Goal: Ask a question: Seek information or help from site administrators or community

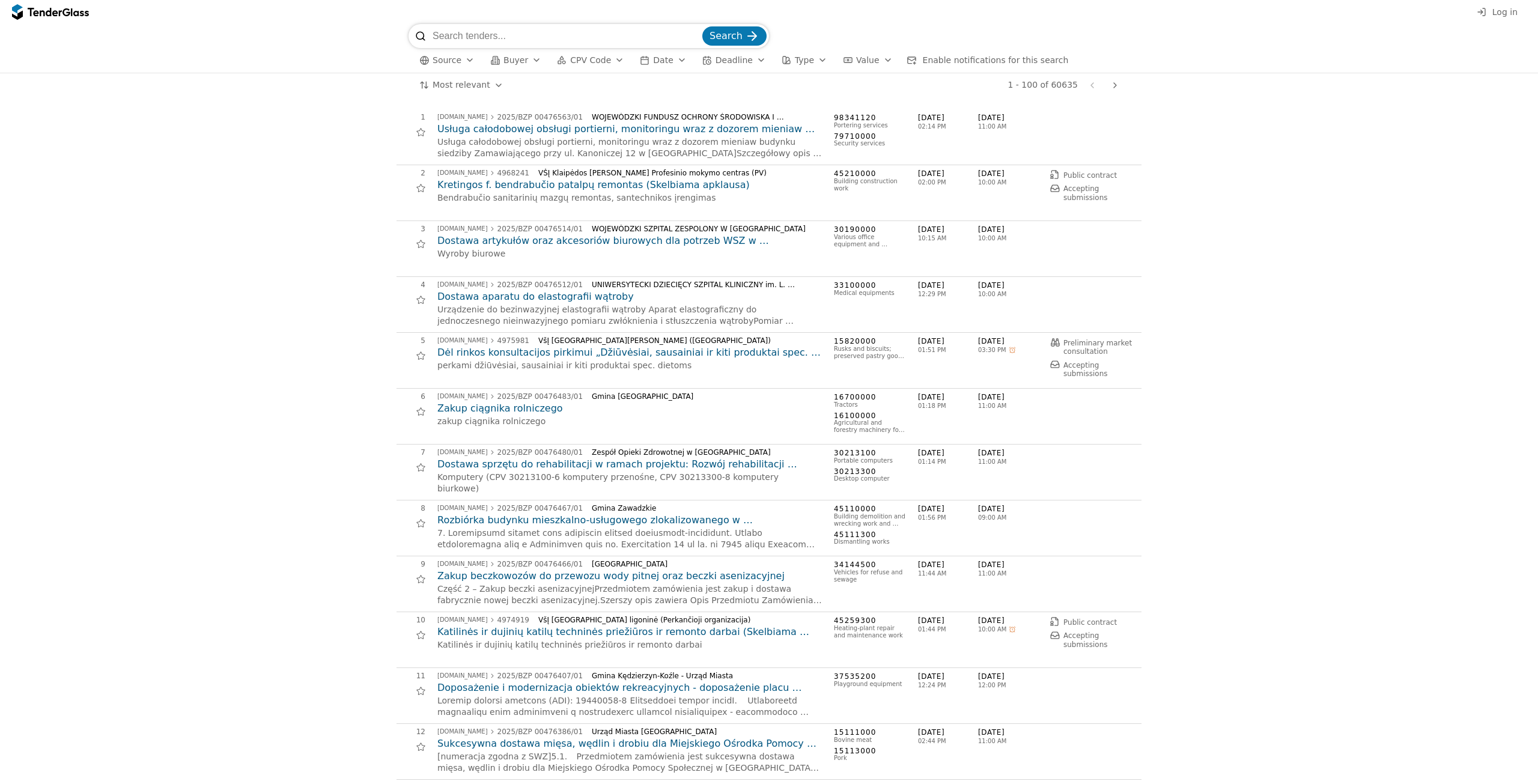
click at [1509, 11] on span "Log in" at bounding box center [1505, 12] width 25 height 9
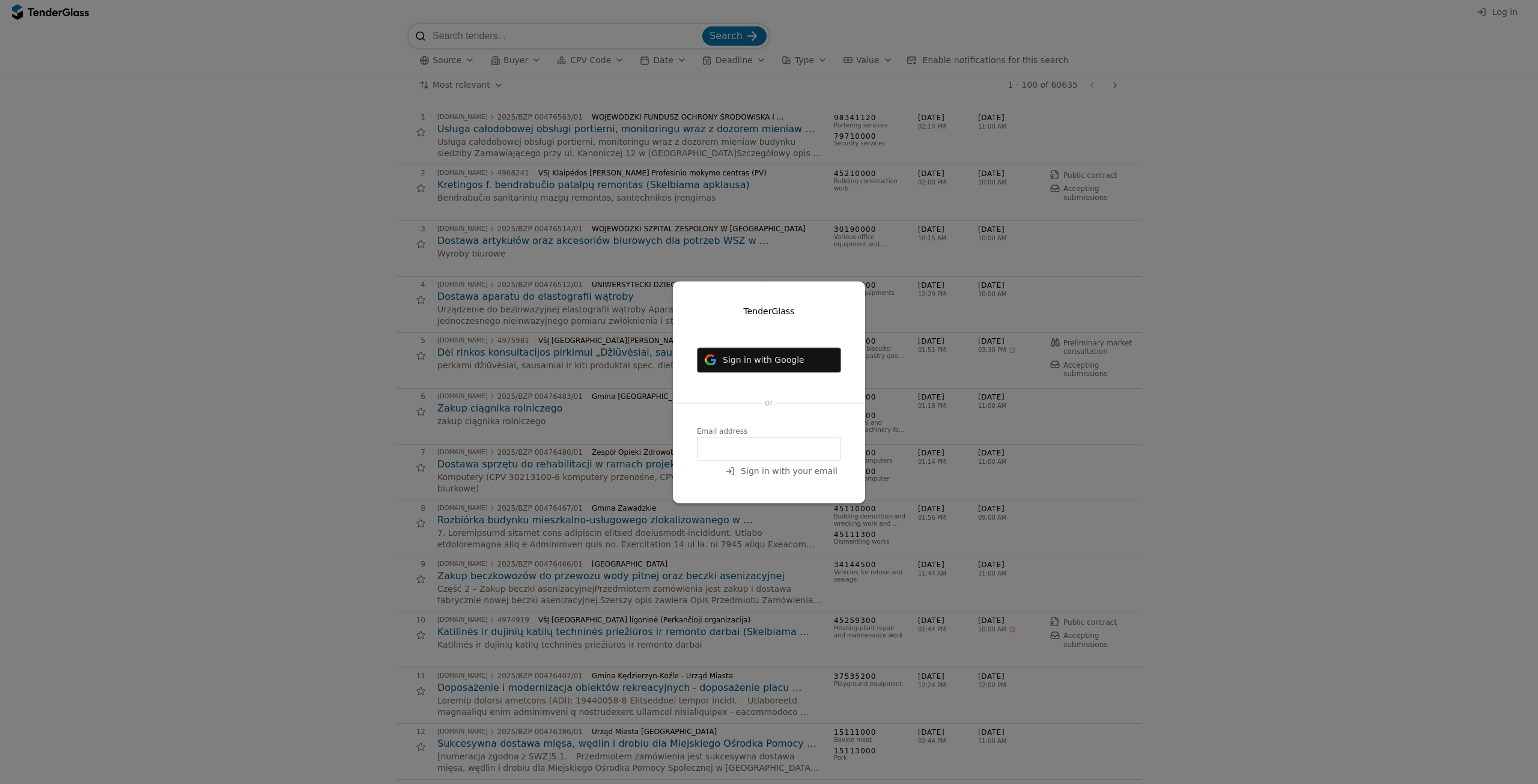
click at [746, 442] on input "email" at bounding box center [769, 449] width 144 height 24
click at [813, 447] on input "[PERSON_NAME][EMAIL_ADDRESS][DOMAIN_NAME]" at bounding box center [769, 449] width 144 height 24
type input "[PERSON_NAME][EMAIL_ADDRESS][DOMAIN_NAME]"
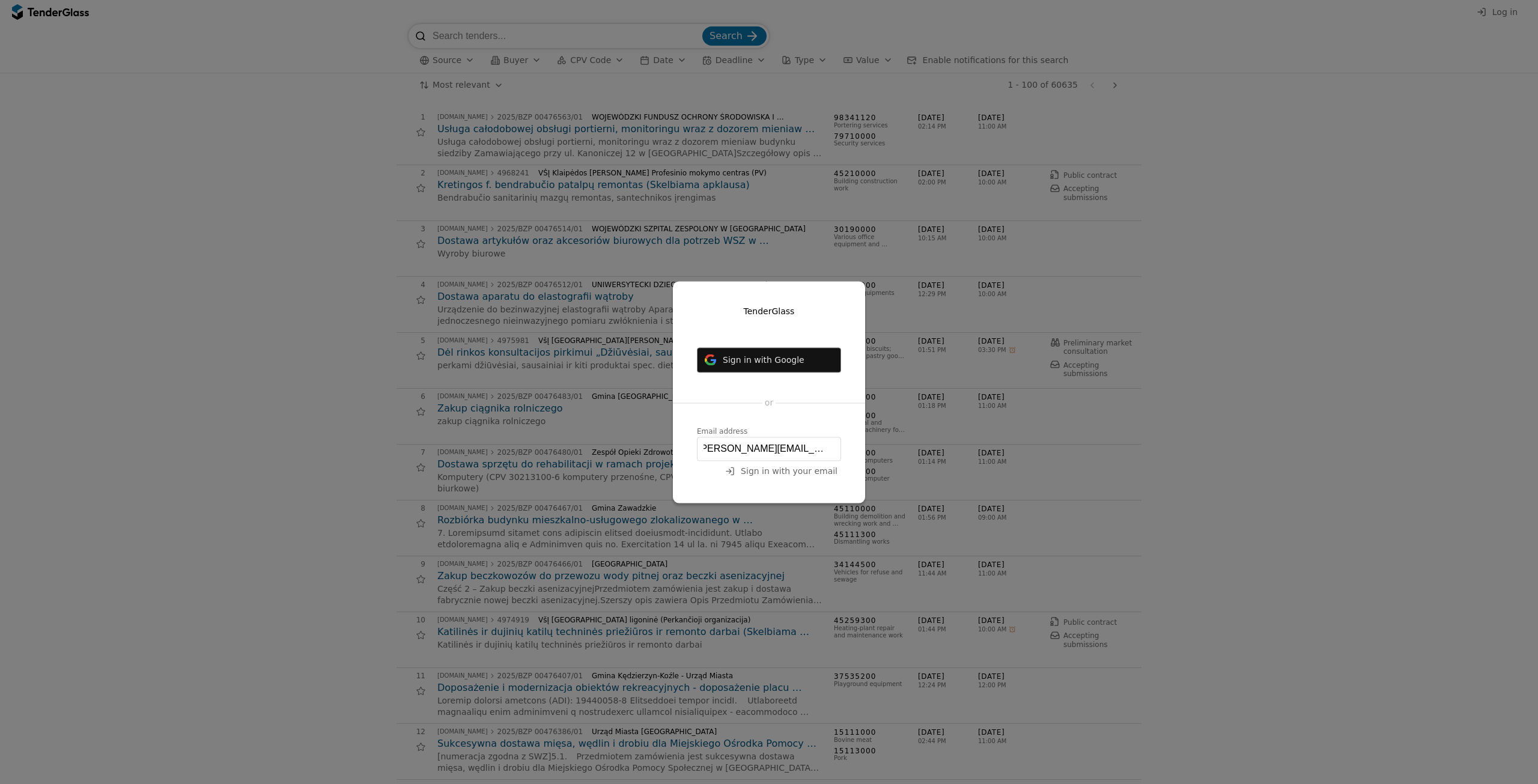
click at [773, 477] on button "Sign in with your email" at bounding box center [781, 471] width 119 height 15
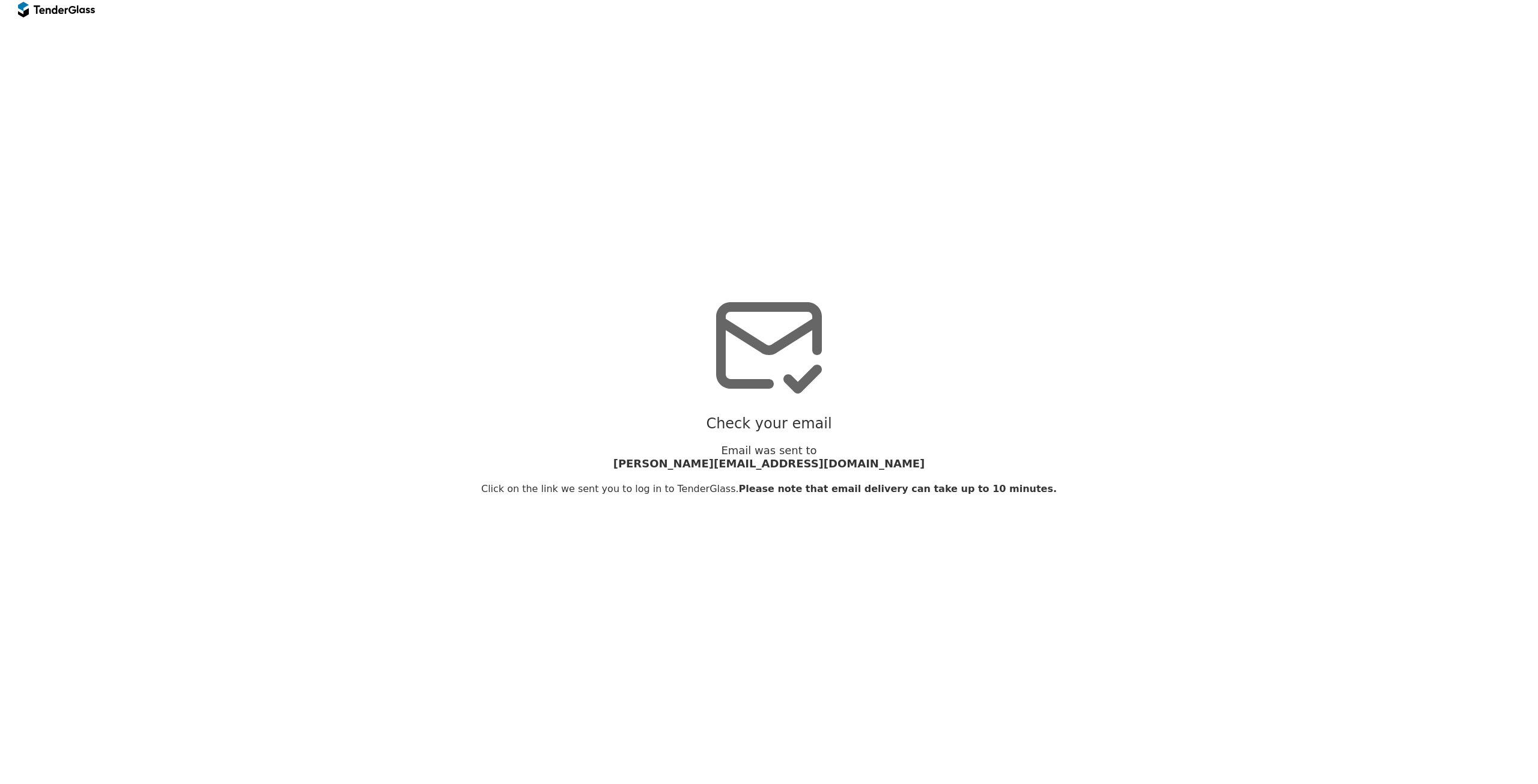
click at [831, 415] on div "Check your email" at bounding box center [769, 424] width 1526 height 17
click at [807, 457] on span "[PERSON_NAME][EMAIL_ADDRESS][DOMAIN_NAME]" at bounding box center [769, 464] width 737 height 13
click at [739, 490] on span "Please note that email delivery can take up to 10 minutes." at bounding box center [898, 488] width 318 height 11
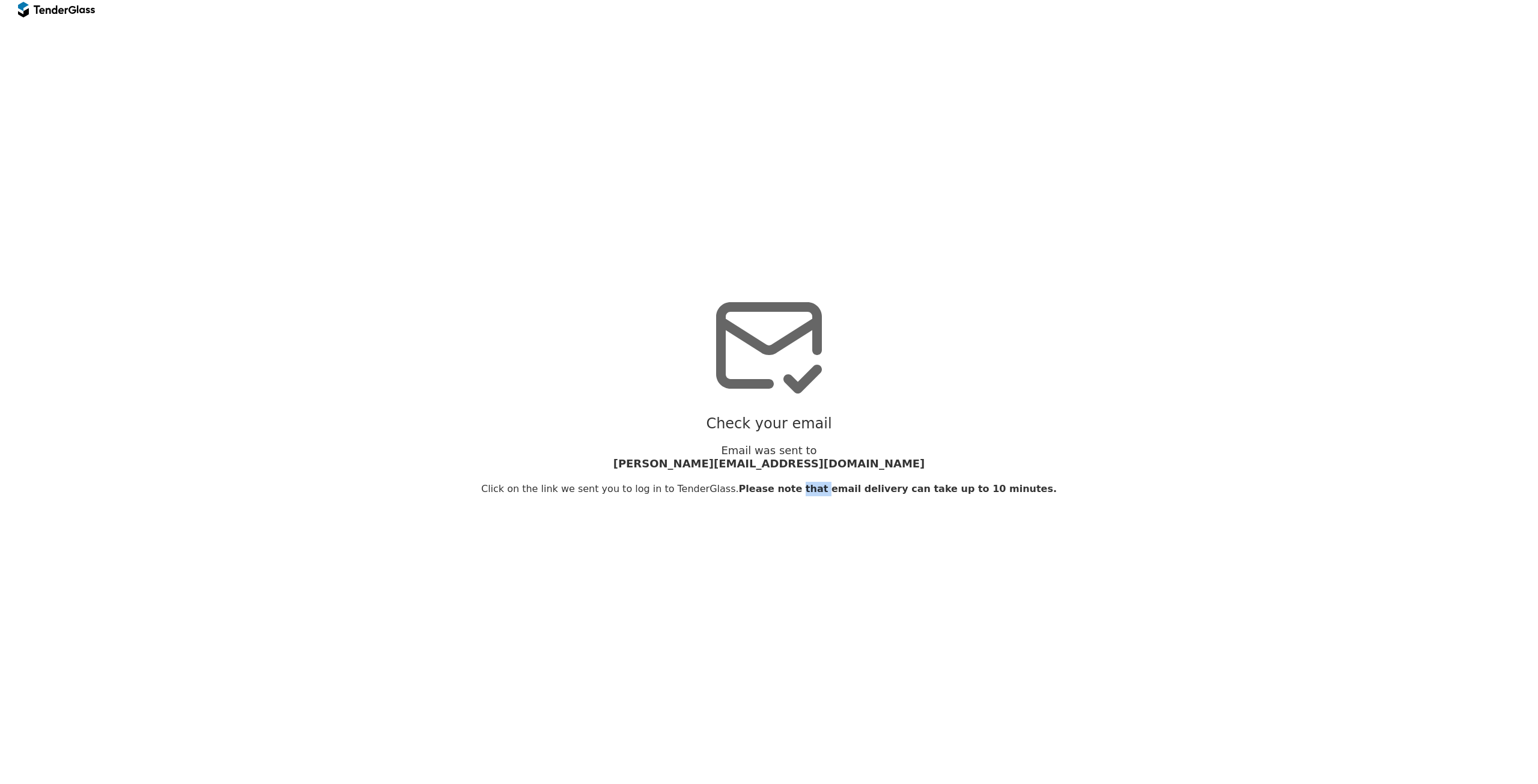
click at [739, 490] on span "Please note that email delivery can take up to 10 minutes." at bounding box center [898, 488] width 318 height 11
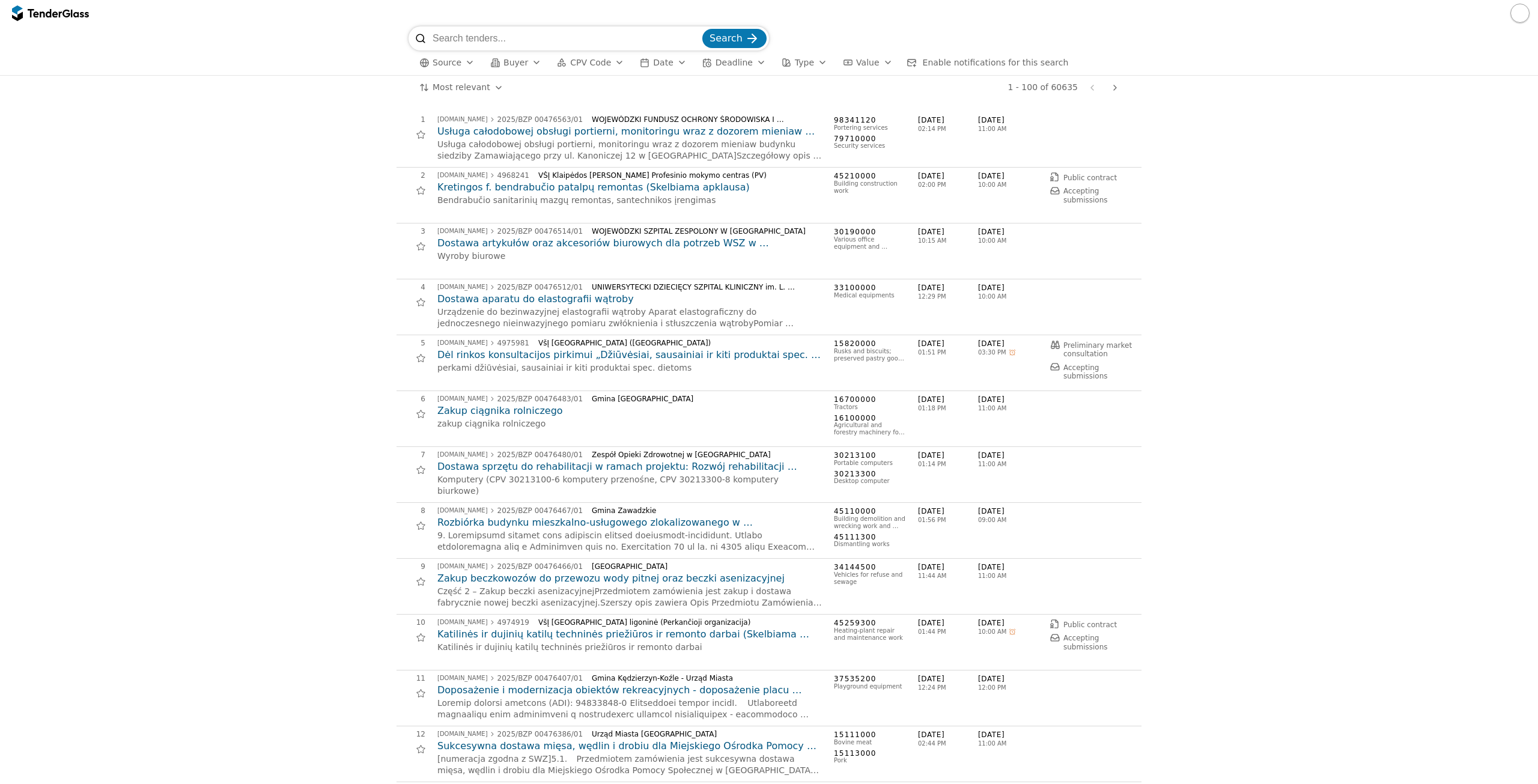
click at [457, 61] on span "Source" at bounding box center [446, 63] width 29 height 9
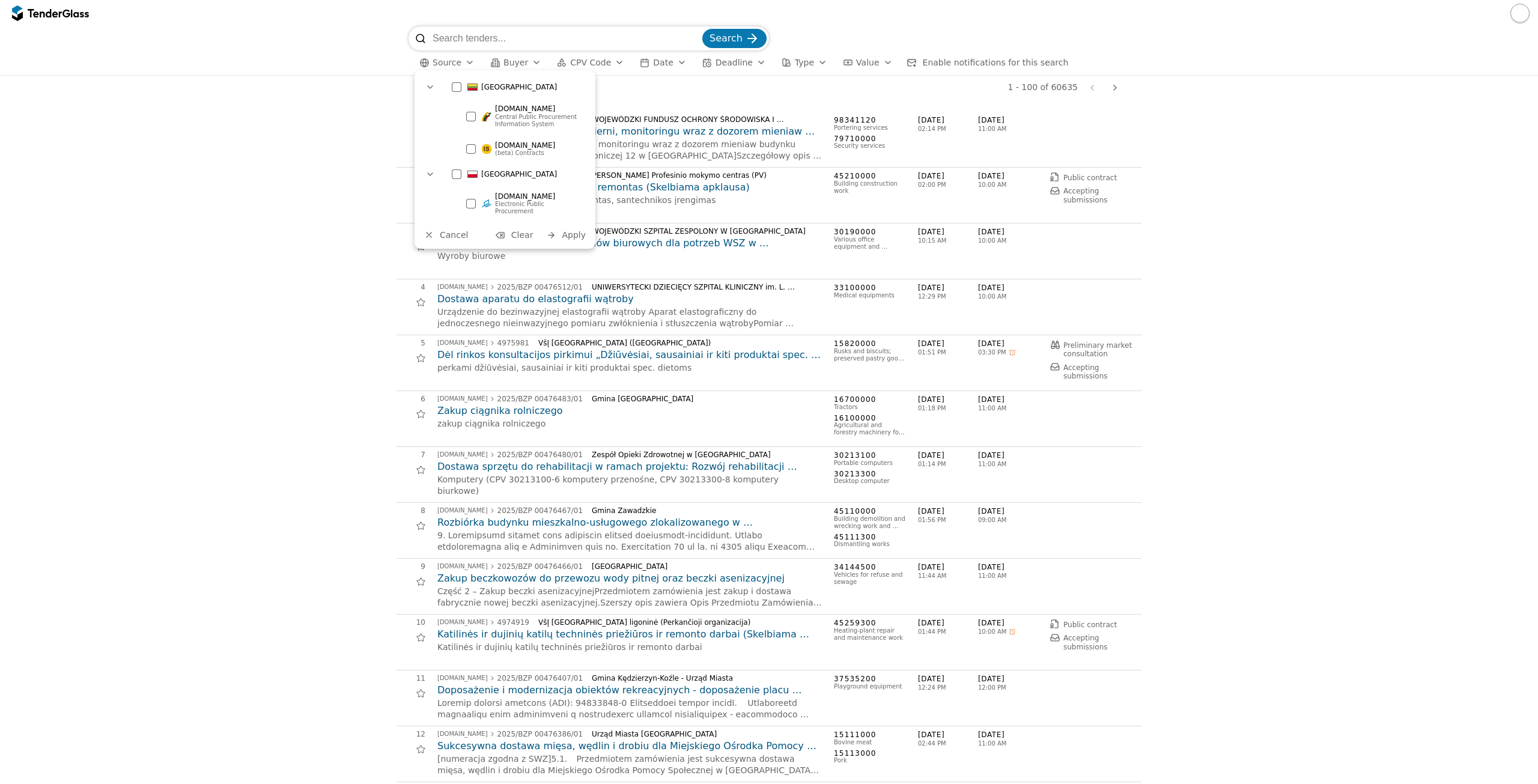
click at [460, 89] on div at bounding box center [456, 87] width 9 height 9
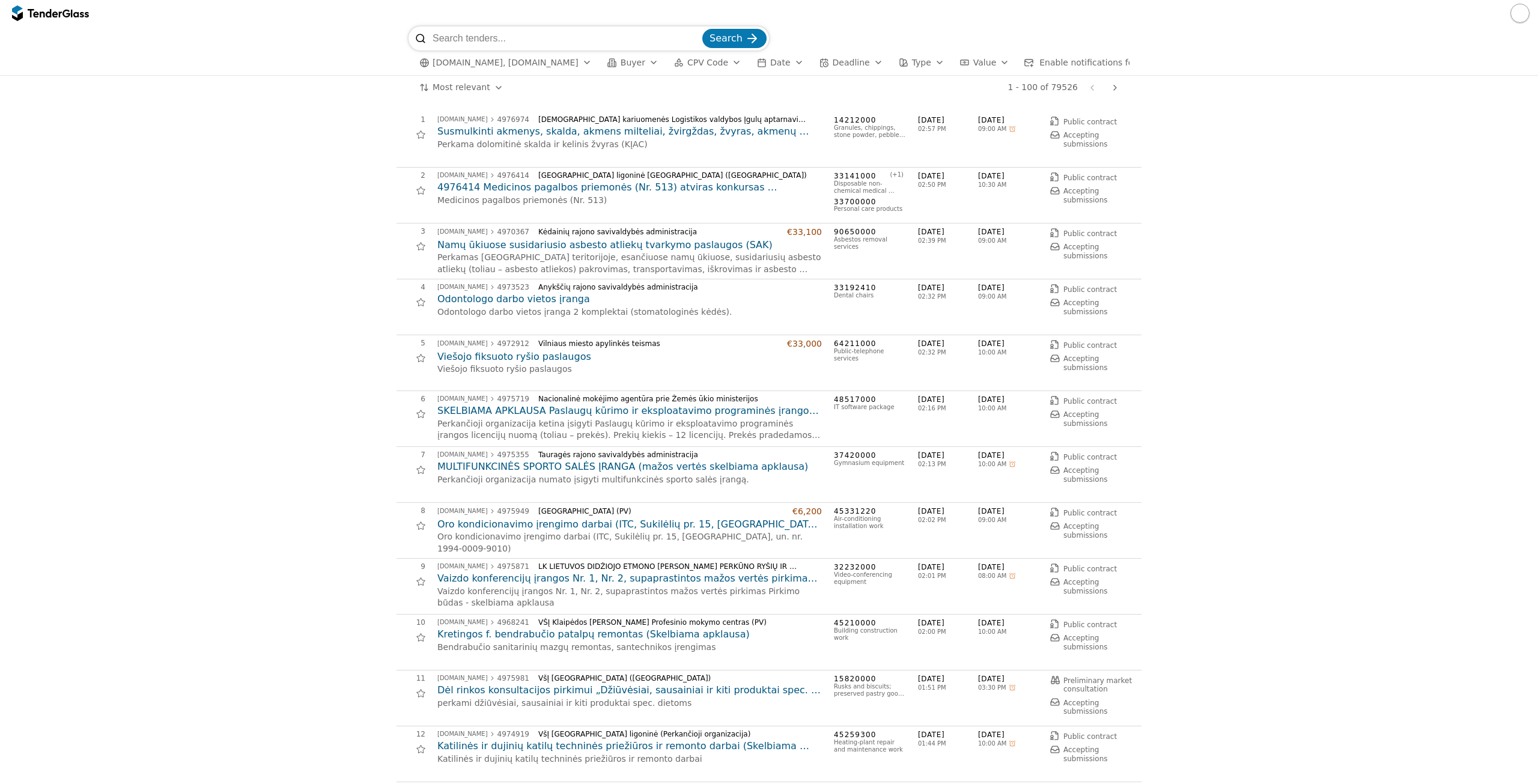
click at [708, 70] on button "CPV Code" at bounding box center [708, 63] width 77 height 15
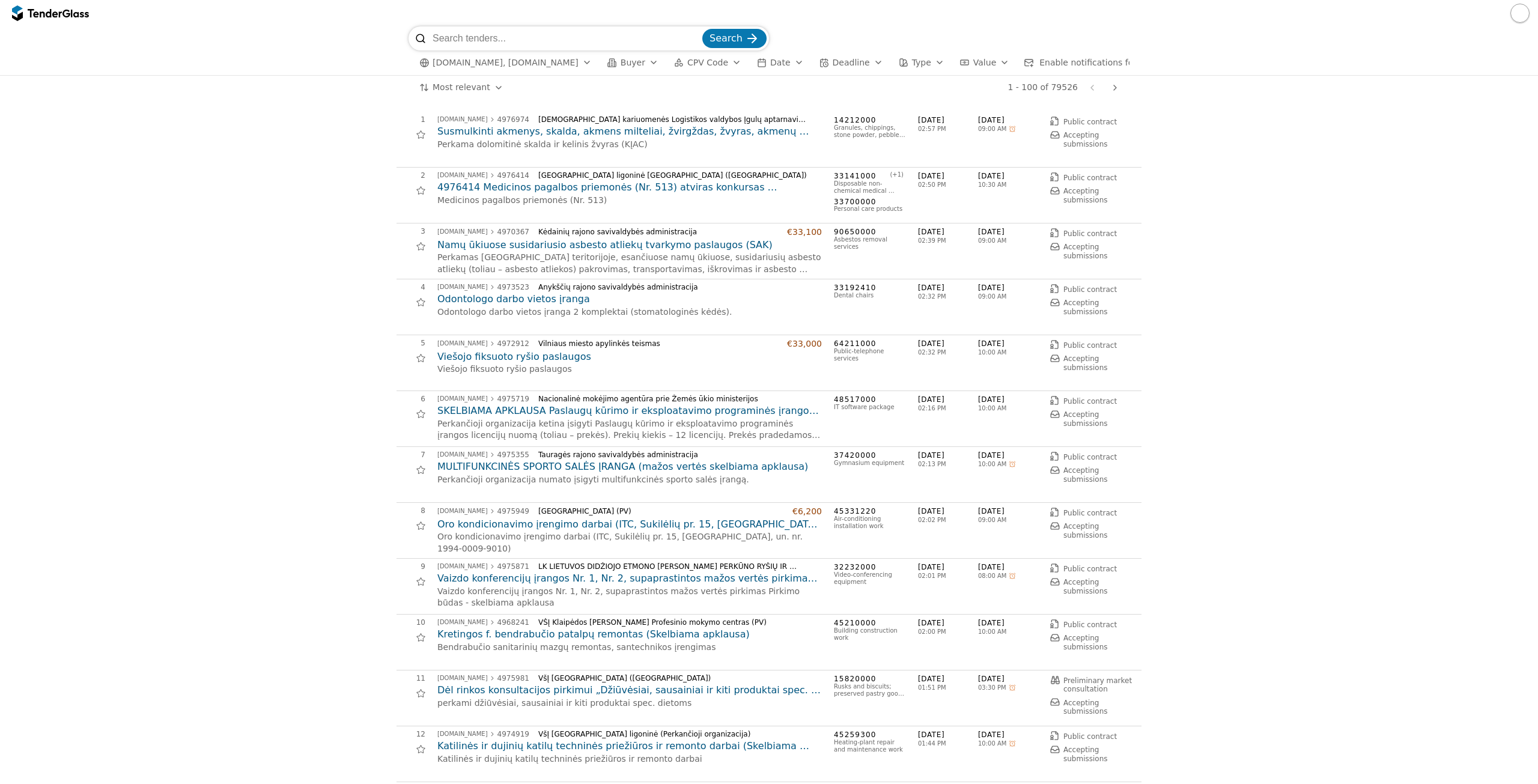
click at [620, 60] on span "Buyer" at bounding box center [632, 63] width 25 height 9
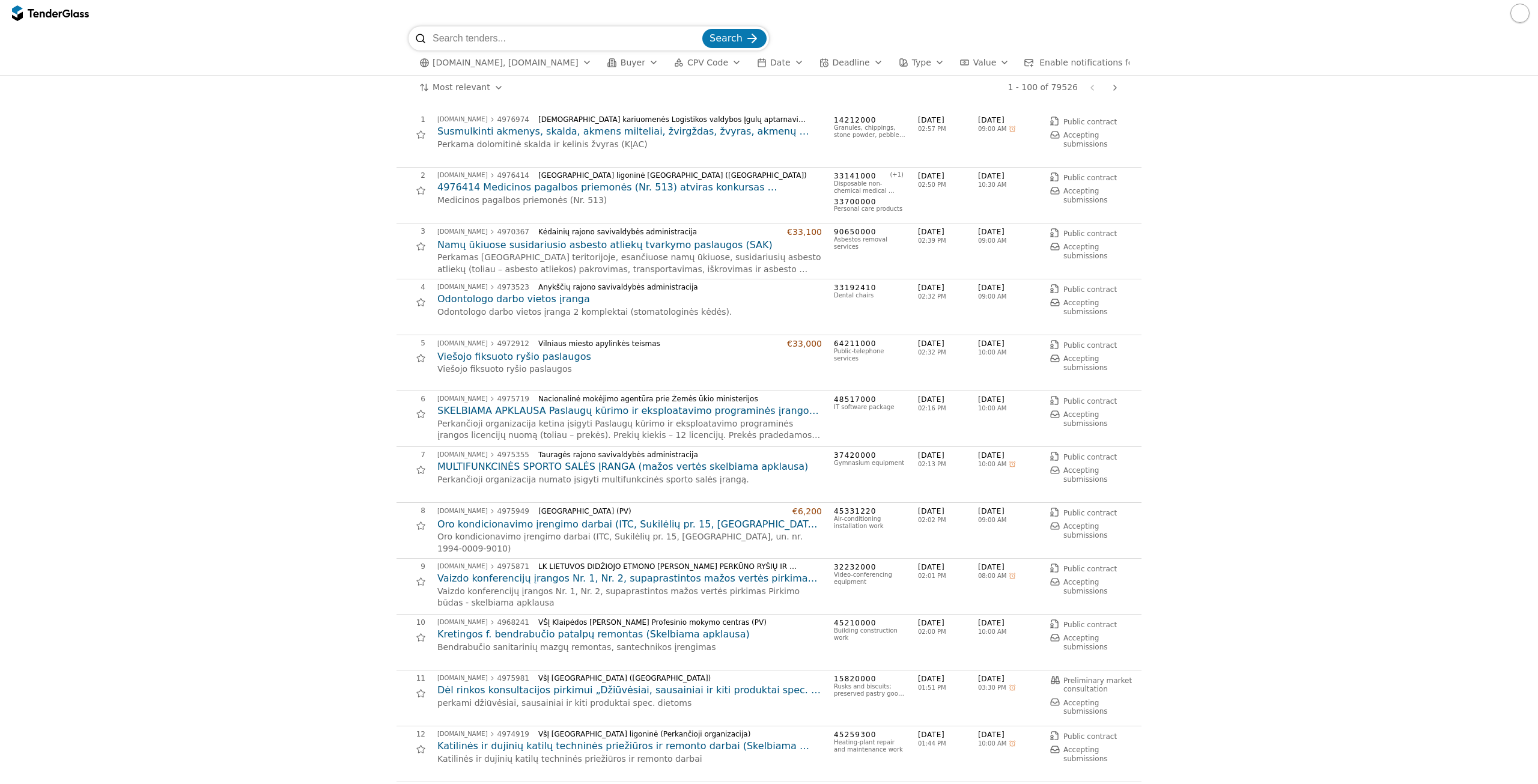
click at [912, 63] on span "Type" at bounding box center [922, 63] width 19 height 9
click at [988, 67] on div "button" at bounding box center [1004, 62] width 33 height 31
click at [1040, 63] on span "Enable notifications for this search" at bounding box center [1112, 63] width 146 height 9
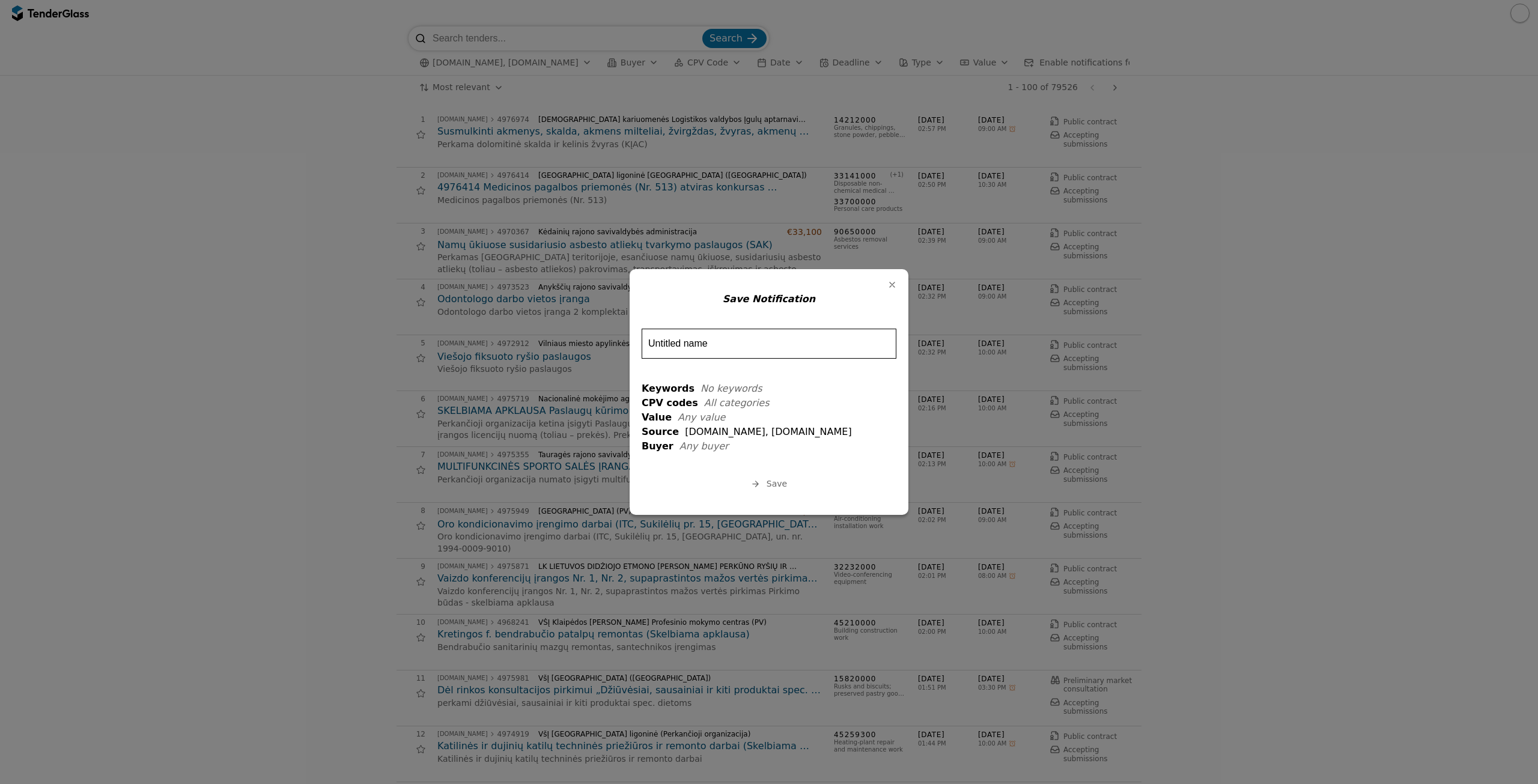
click at [896, 276] on button "Label" at bounding box center [892, 284] width 17 height 17
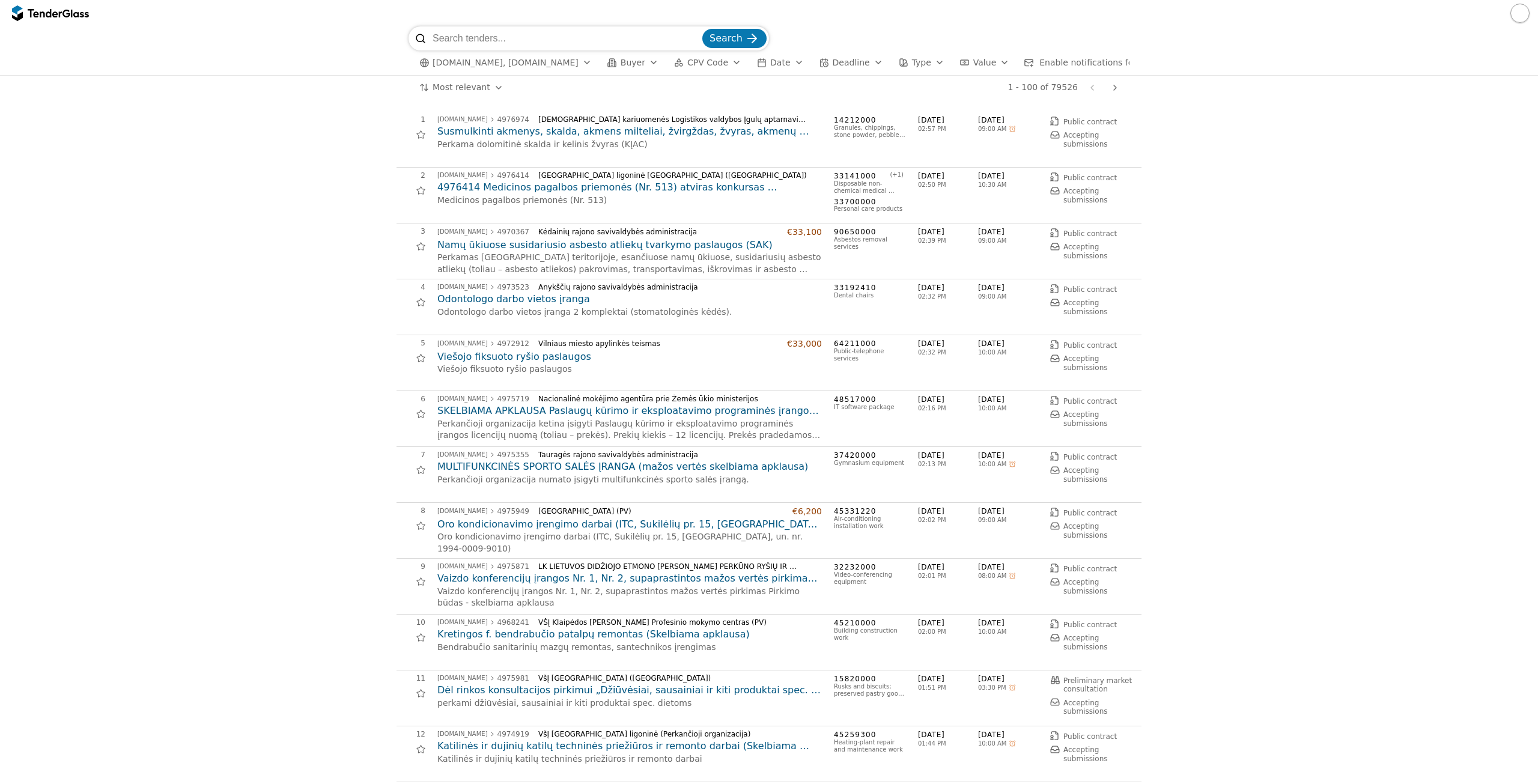
click at [677, 54] on div "viesiejipirkimai.lt, eviesiejipirkimai.lt Buyer CPV Code Date Deadline Type Val…" at bounding box center [769, 63] width 721 height 25
click at [695, 66] on span "CPV Code" at bounding box center [708, 63] width 41 height 9
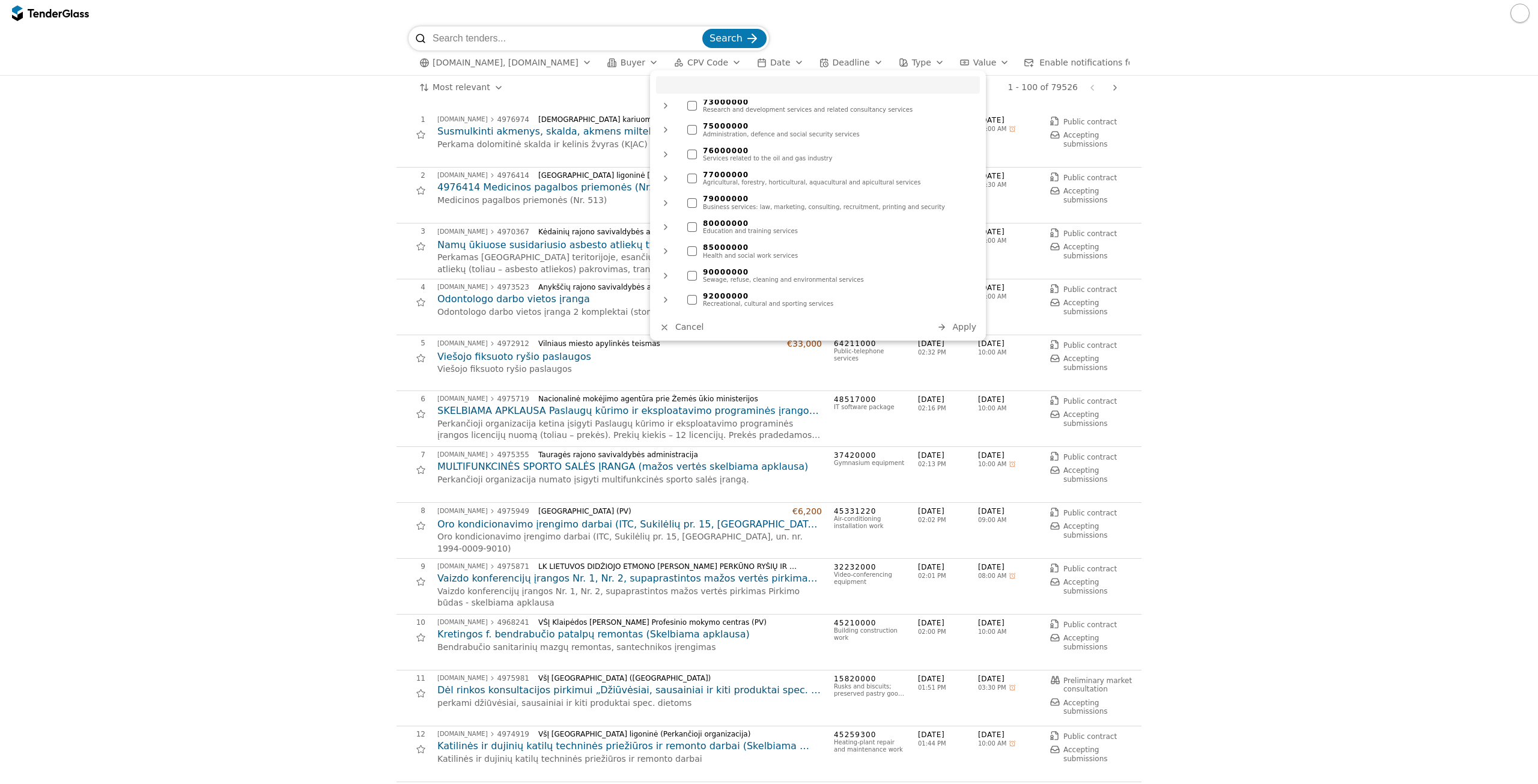
scroll to position [885, 0]
paste input "34144900"
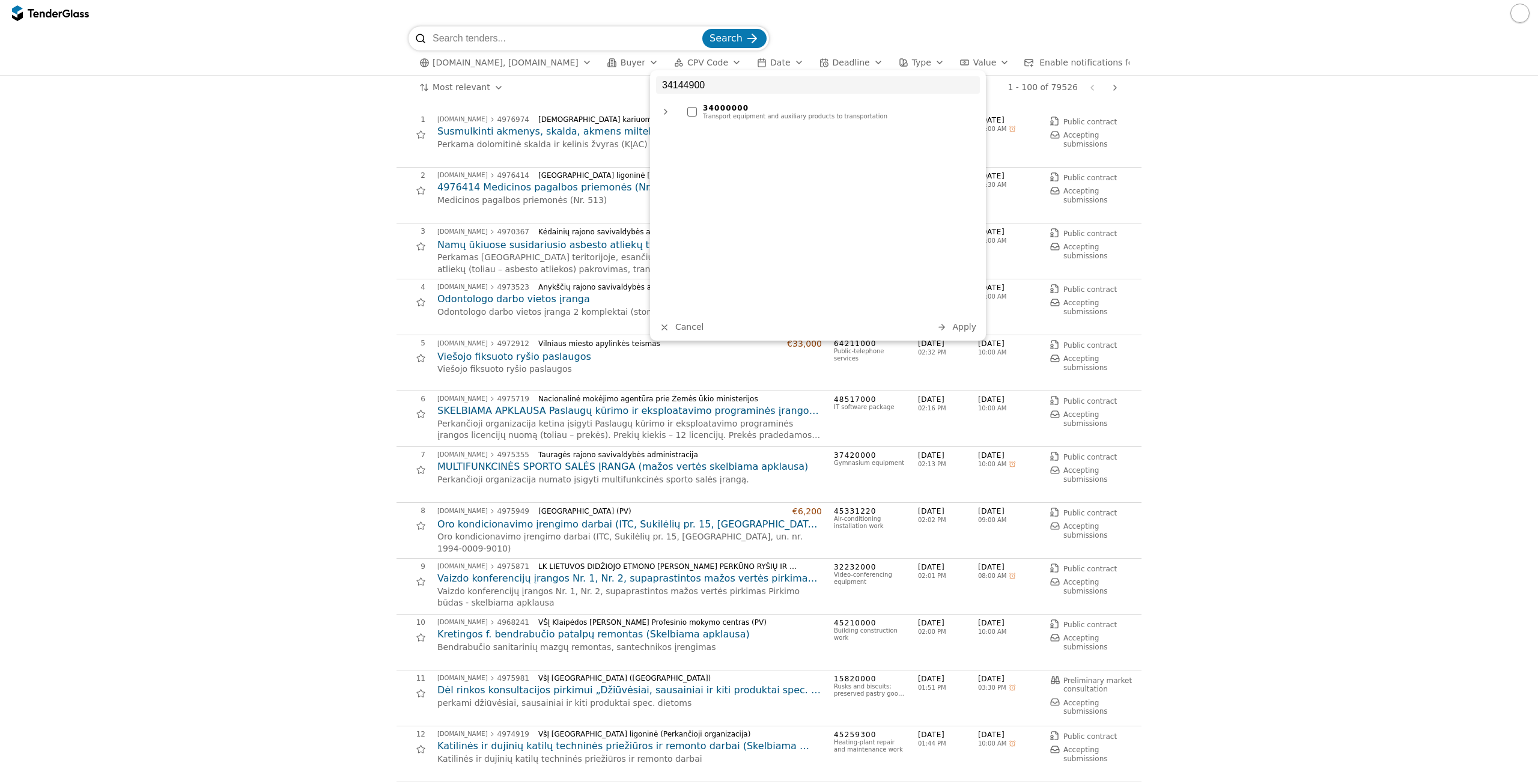
scroll to position [0, 0]
type input "34144900"
click at [765, 102] on div "34000000 Transport equipment and auxiliary products to transportation" at bounding box center [831, 111] width 299 height 21
click at [962, 333] on button "Apply" at bounding box center [956, 327] width 47 height 15
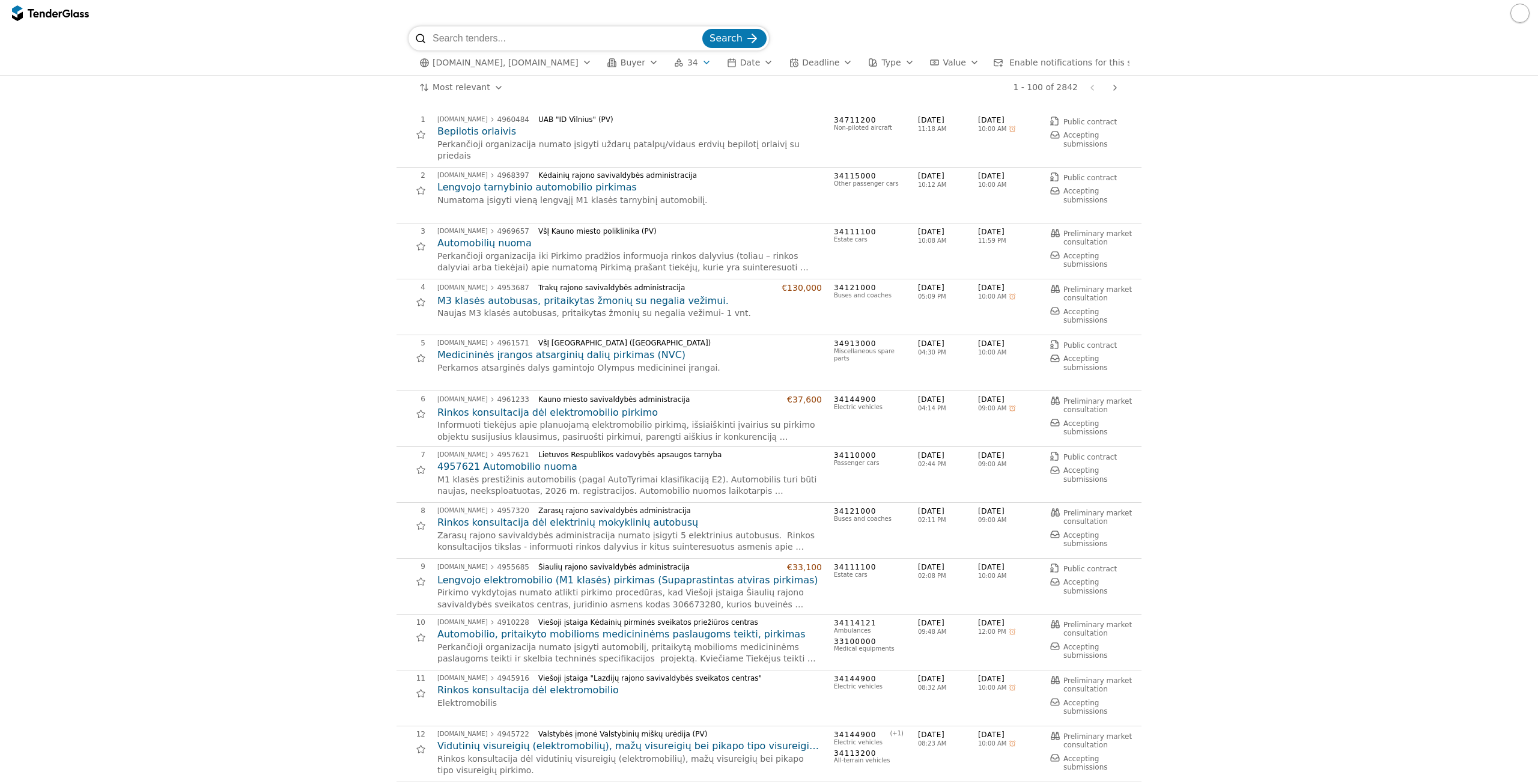
click at [475, 136] on h2 "Bepilotis orlaivis" at bounding box center [629, 132] width 384 height 13
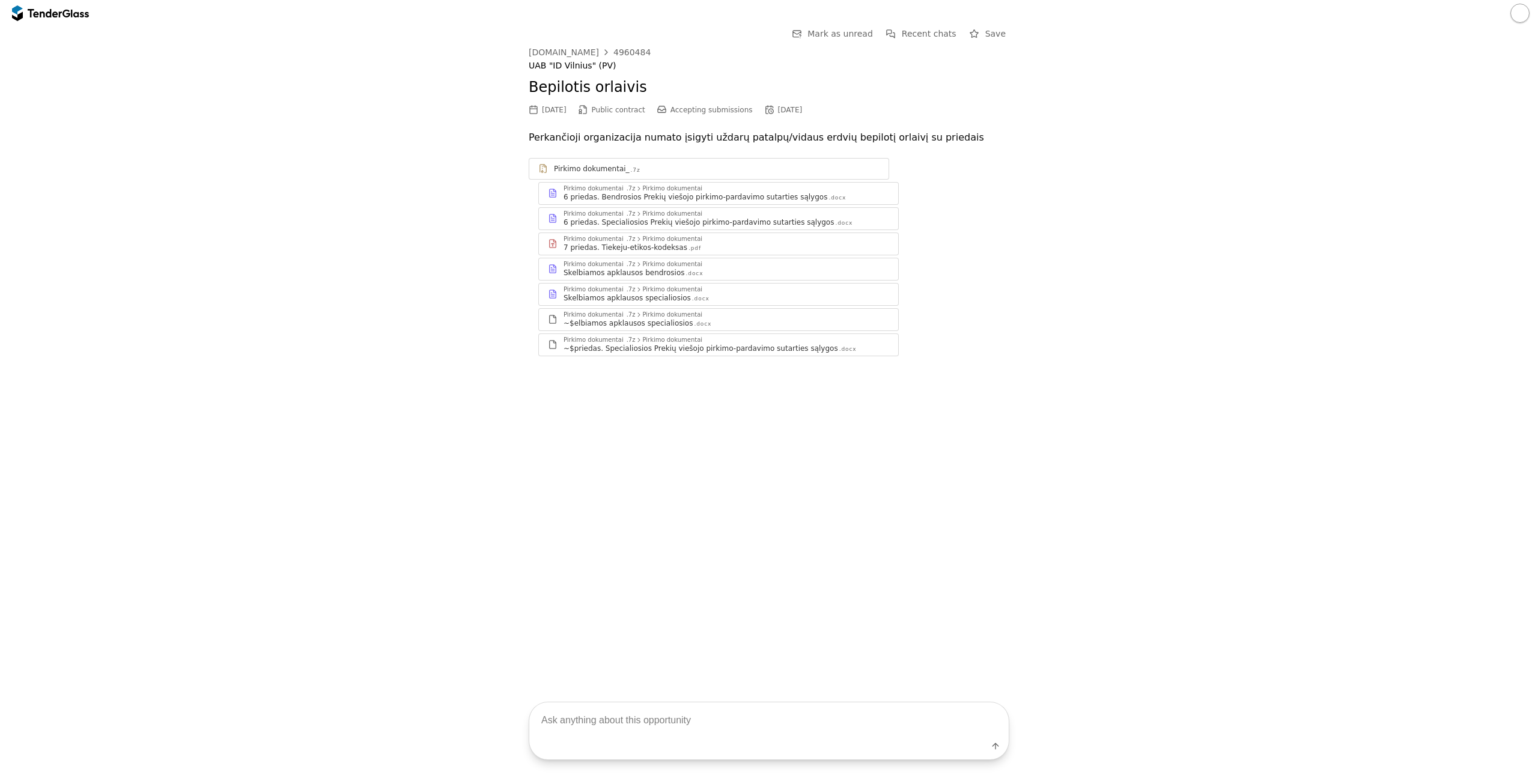
click at [411, 225] on div "Go Back Mark as unread Recent chats Save viesiejipirkimai.lt 4960484 UAB "ID Vi…" at bounding box center [769, 200] width 1526 height 348
click at [718, 714] on textarea at bounding box center [769, 719] width 480 height 35
type textarea "Koks pirkimo biudžetas?"
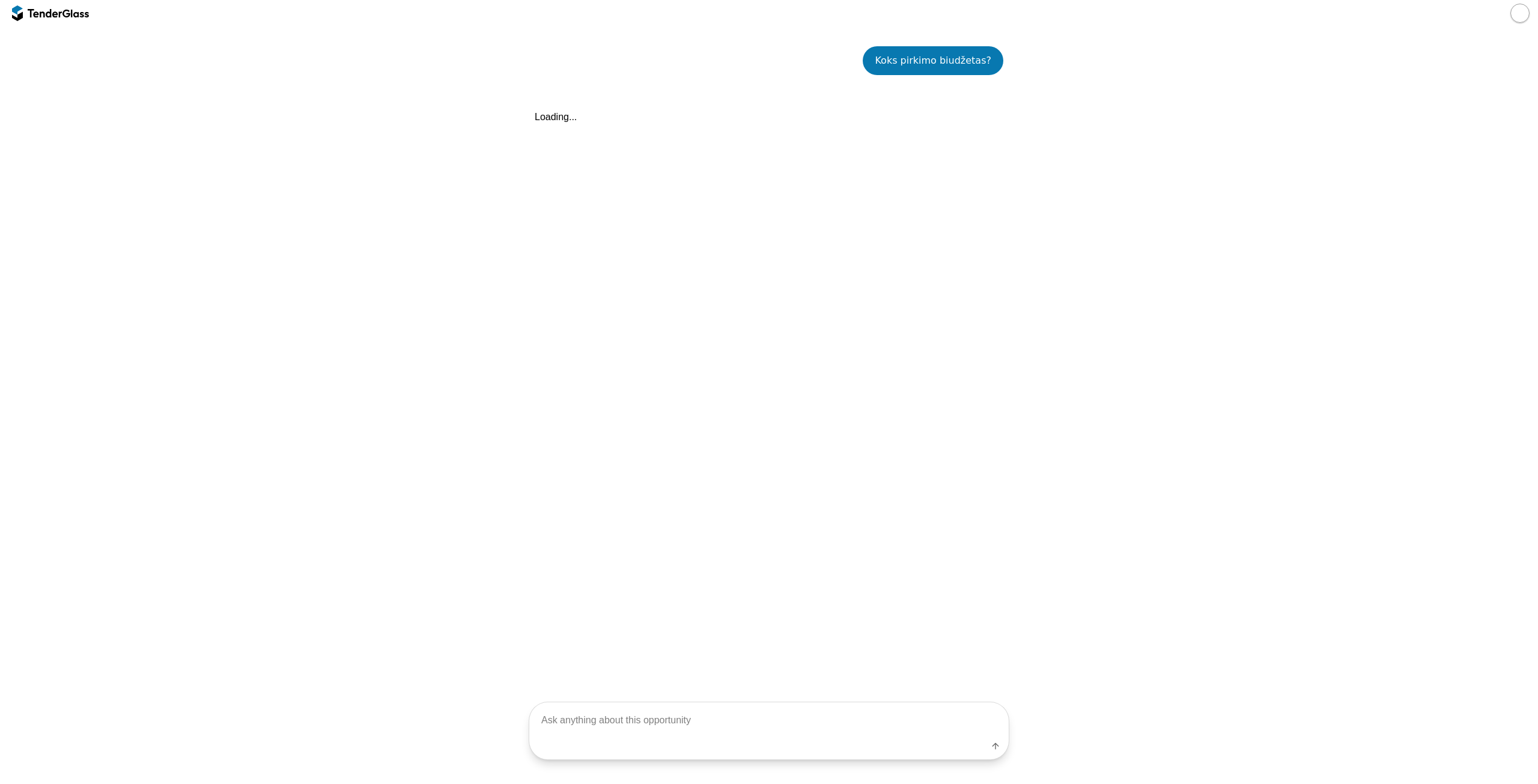
scroll to position [226, 0]
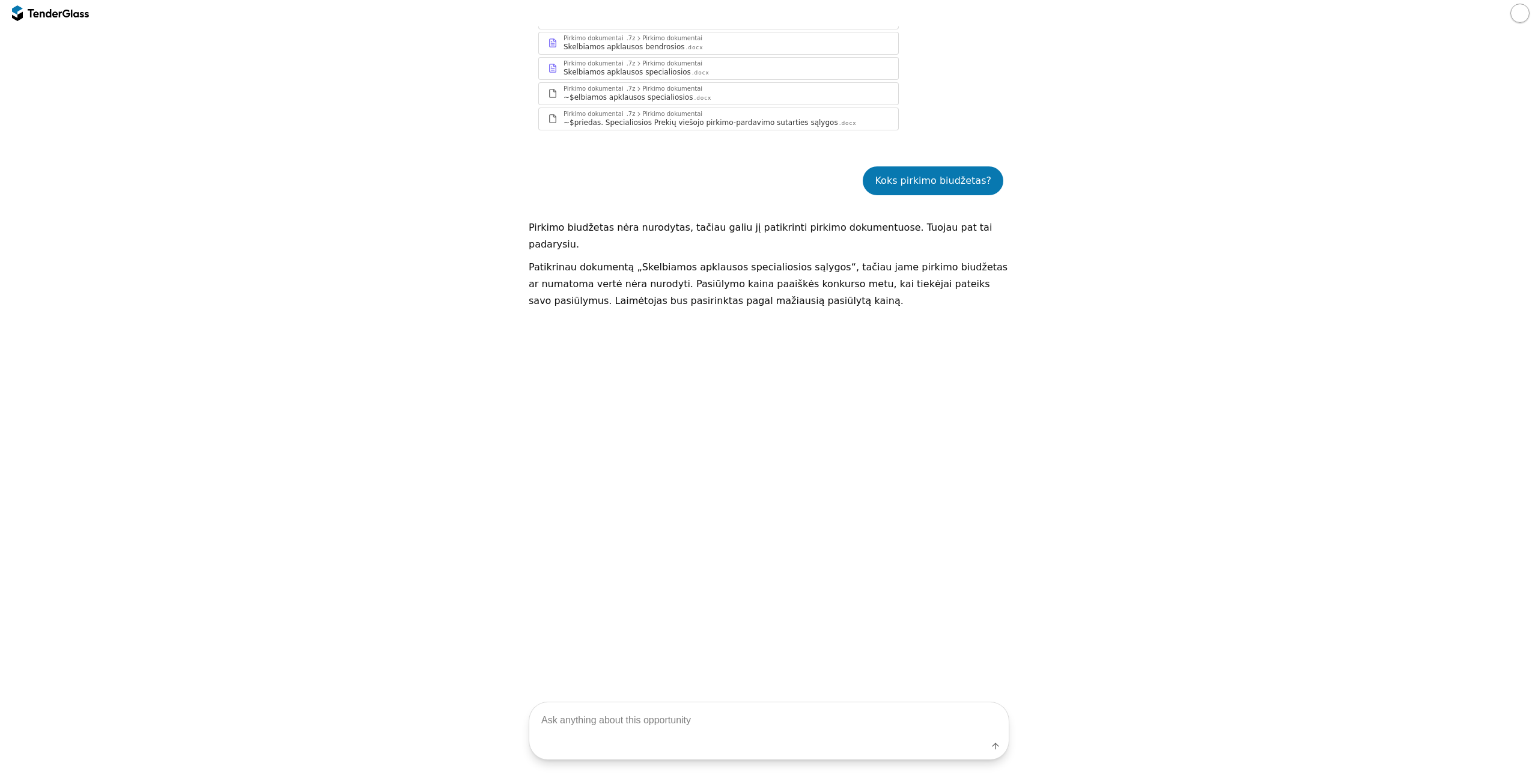
scroll to position [46, 0]
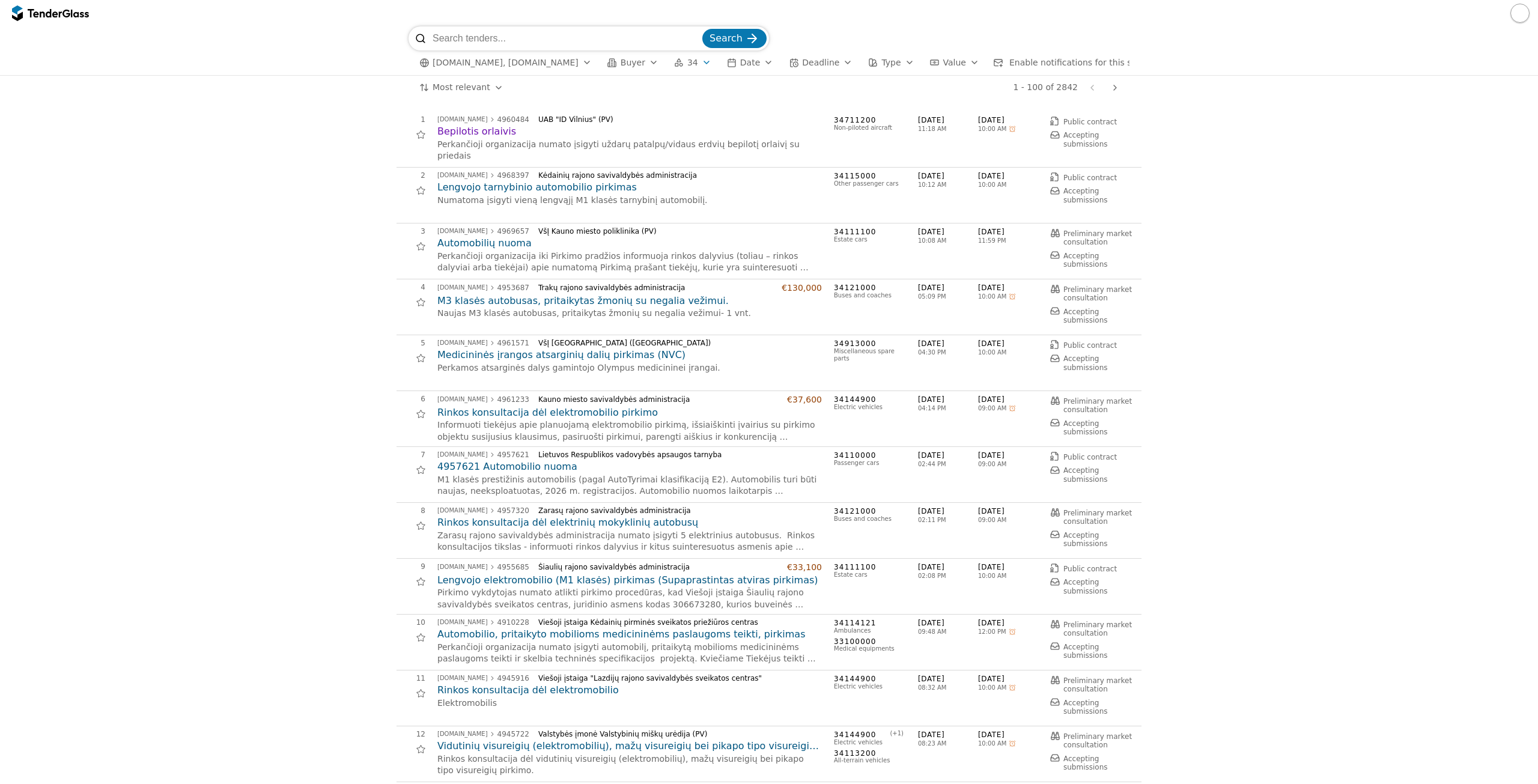
click at [524, 578] on h2 "Lengvojo elektromobilio (M1 klasės) pirkimas (Supaprastintas atviras pirkimas)" at bounding box center [629, 580] width 384 height 13
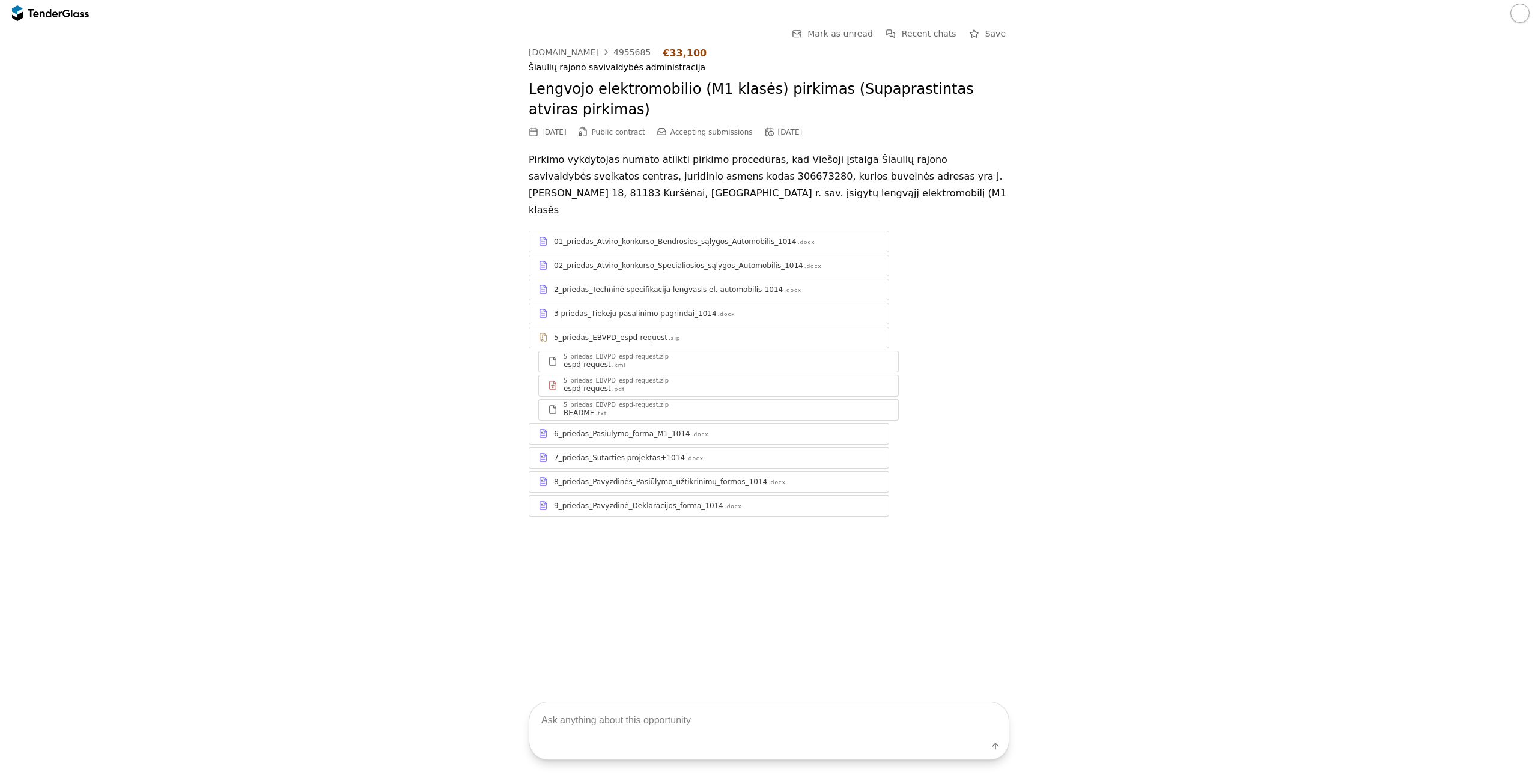
click at [626, 725] on textarea at bounding box center [769, 719] width 480 height 35
type textarea "Koks pirkimo biudžetas?"
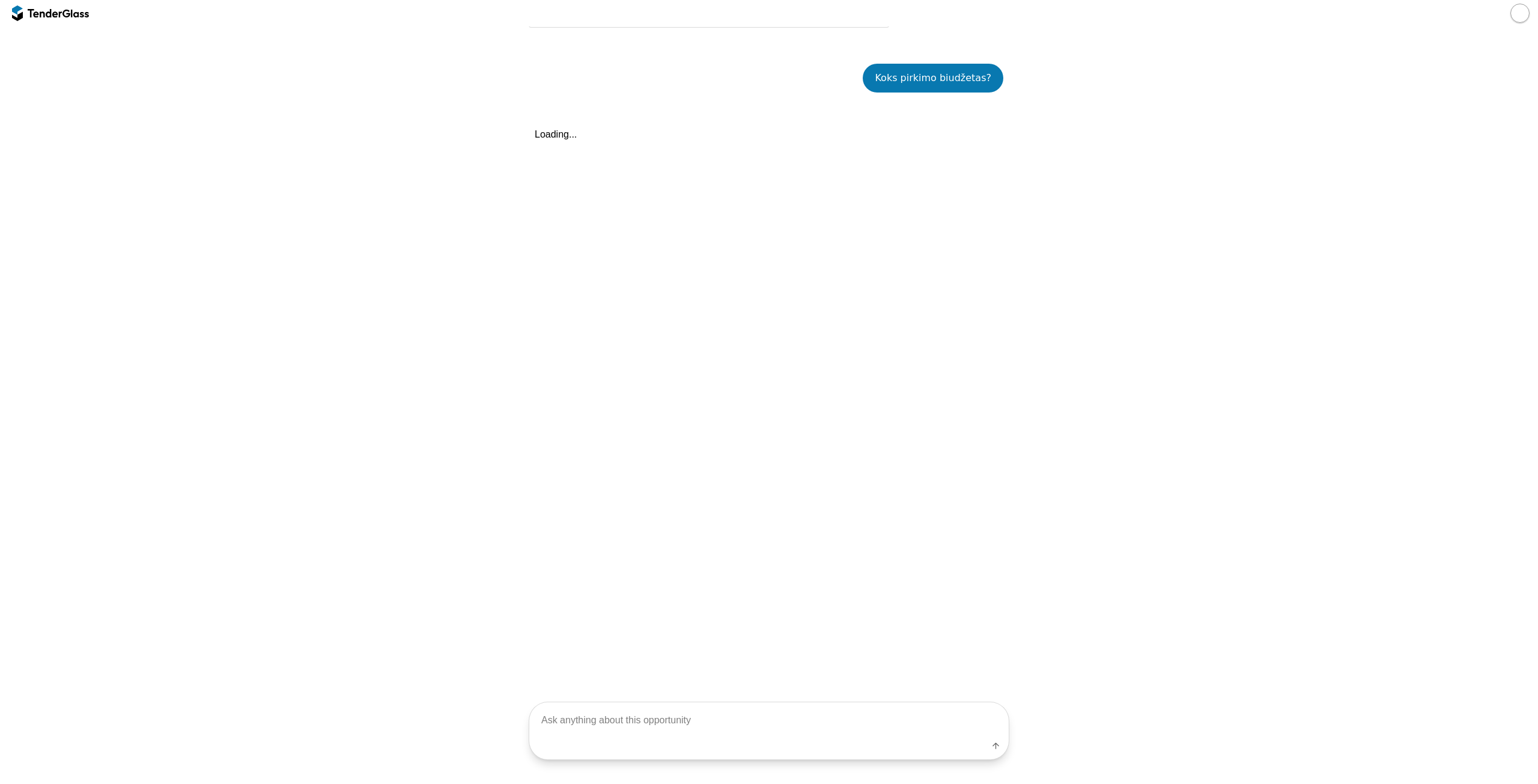
scroll to position [490, 0]
type textarea "Su PVM?"
type textarea "a"
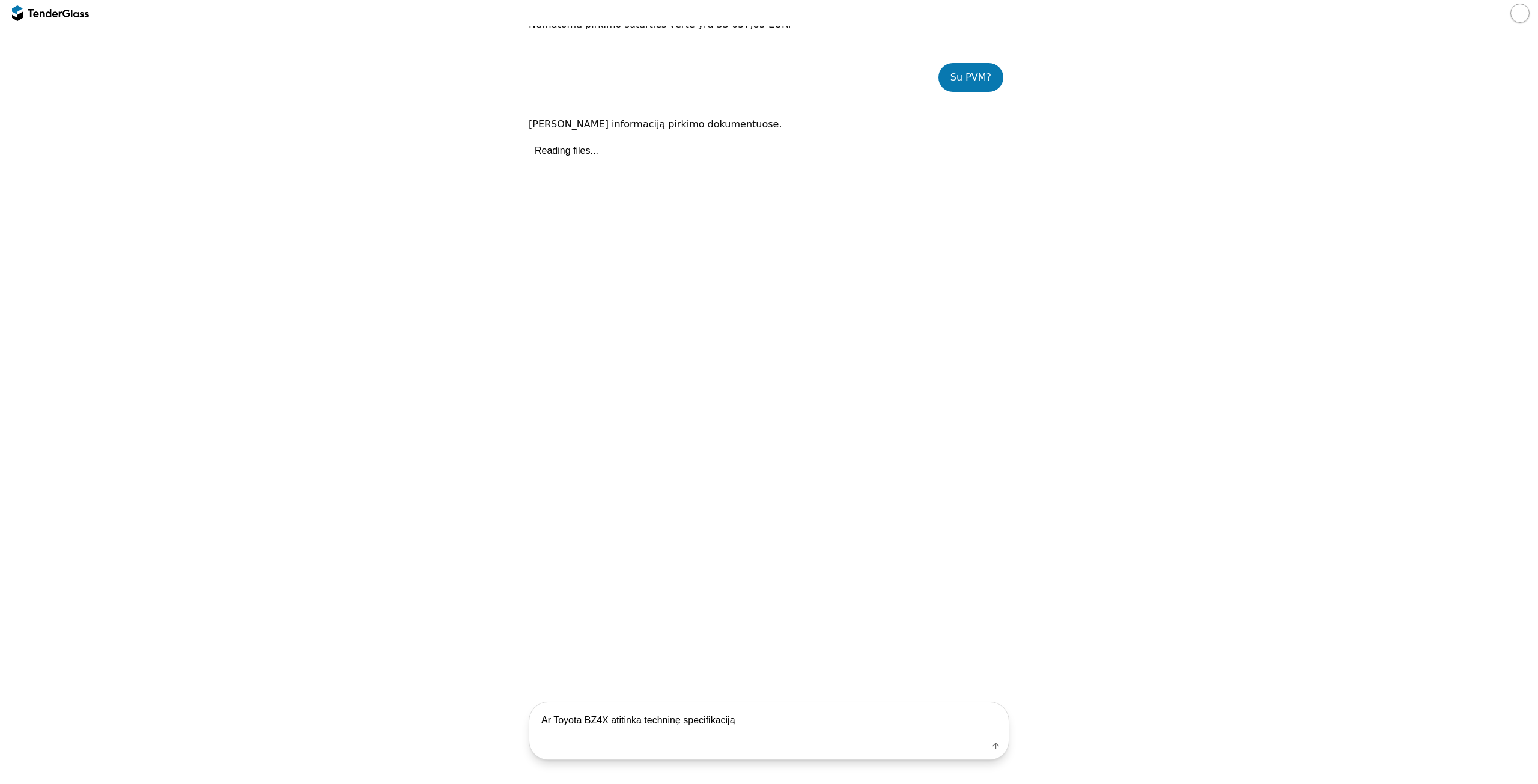
type textarea "Ar Toyota BZ4X atitinka techninę specifikaciją?"
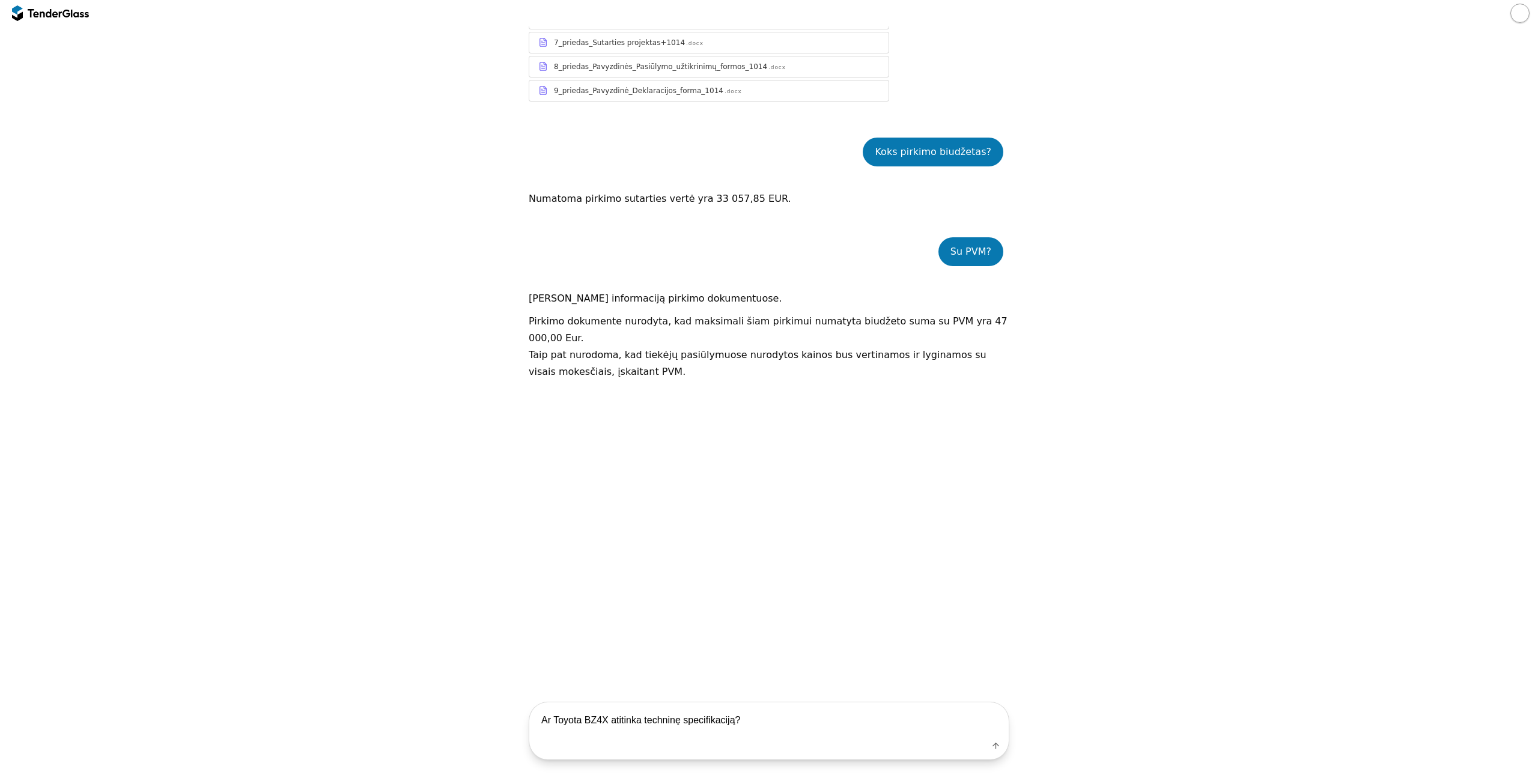
scroll to position [409, 0]
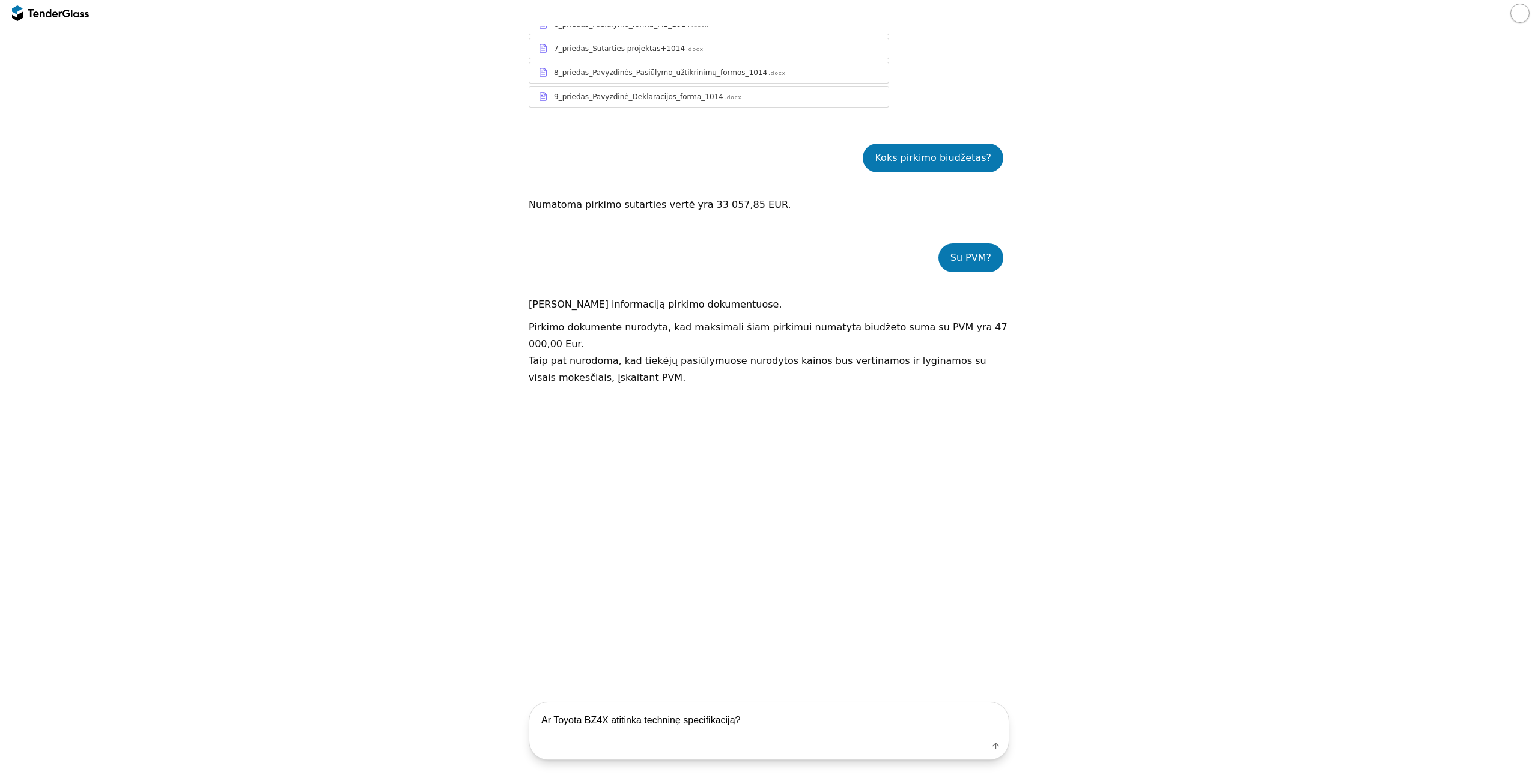
click at [837, 715] on textarea "Ar Toyota BZ4X atitinka techninę specifikaciją?" at bounding box center [769, 719] width 480 height 35
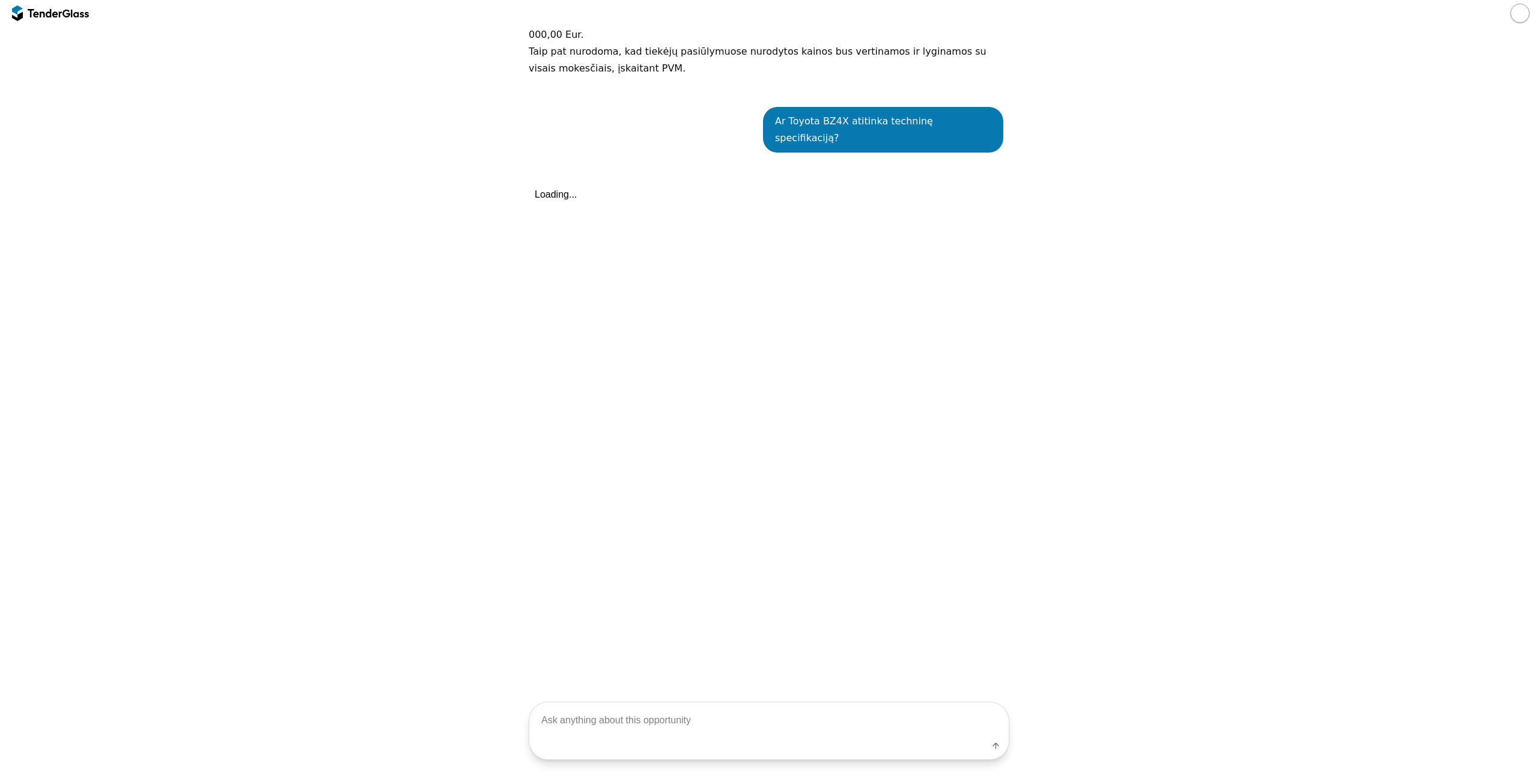
scroll to position [745, 0]
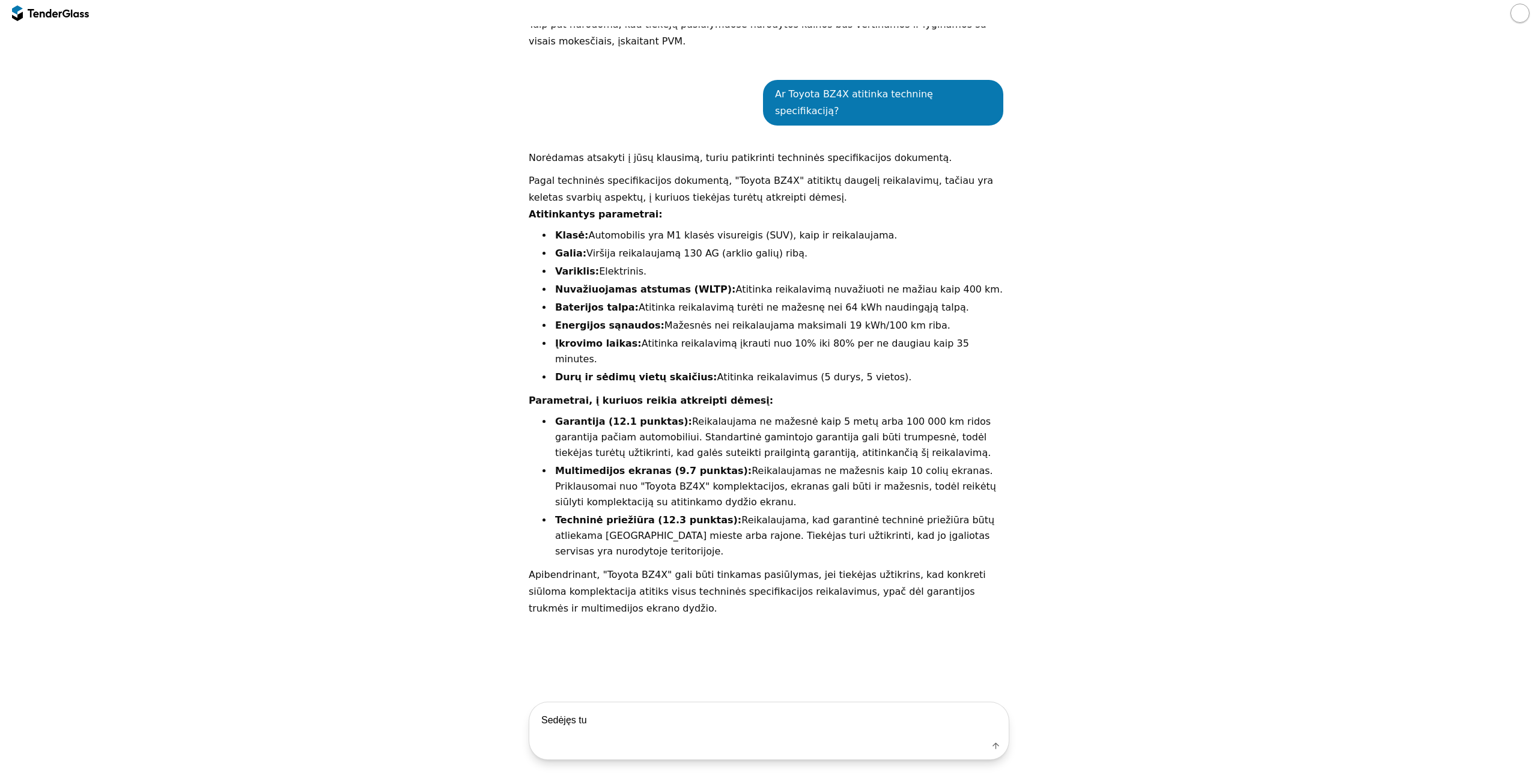
type textarea "Sedėjęs tu?"
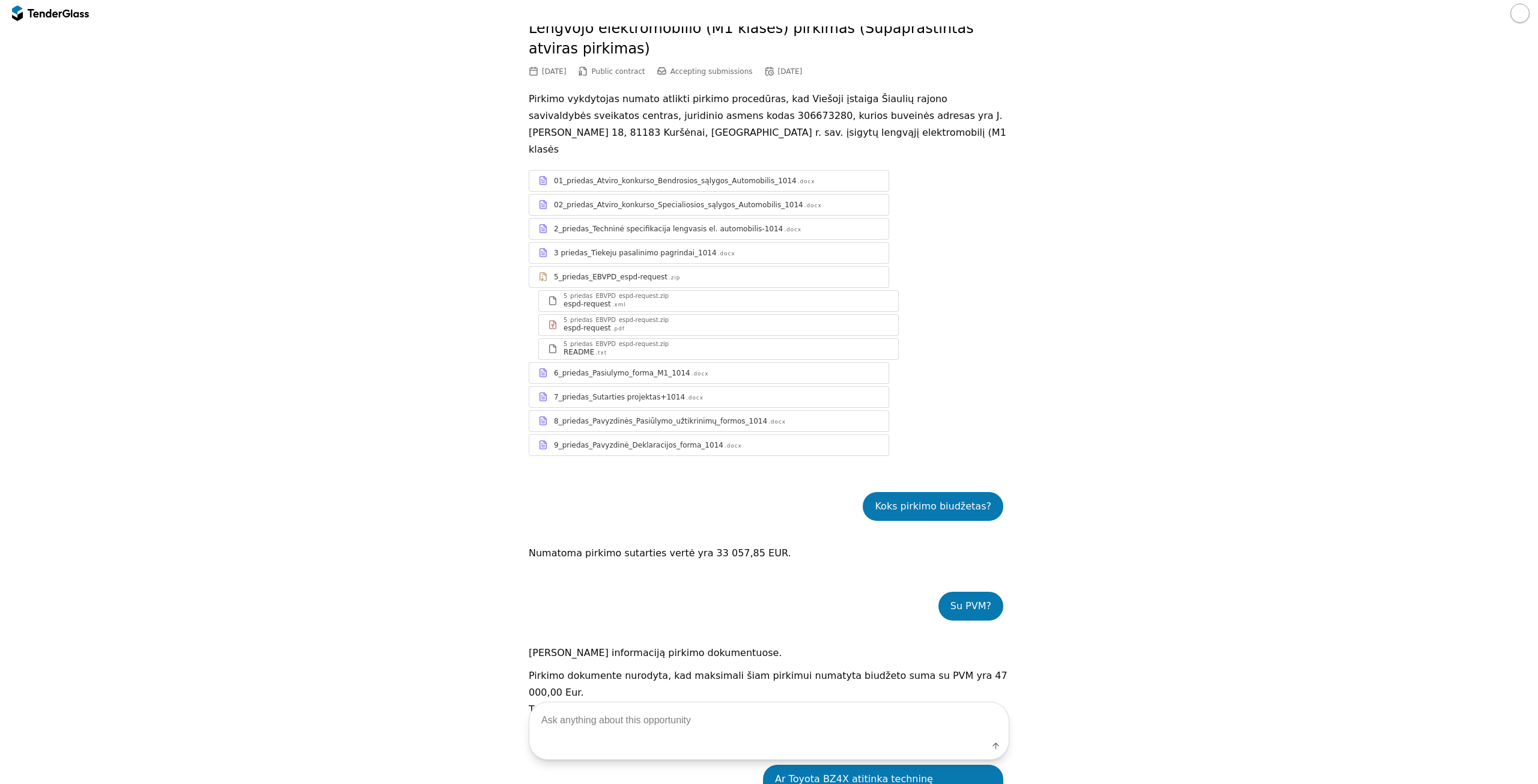
scroll to position [0, 0]
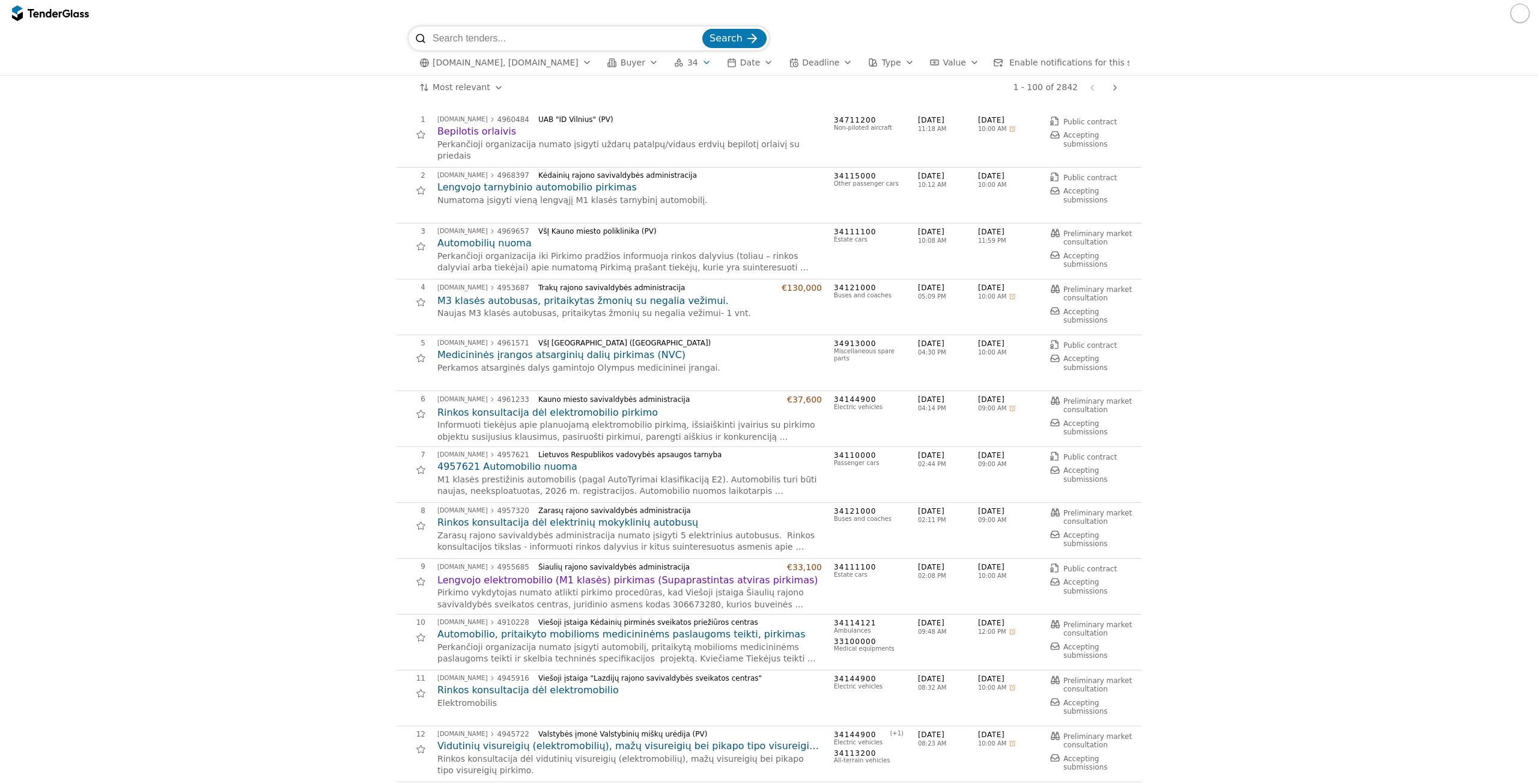
click at [925, 121] on span "[DATE]" at bounding box center [948, 120] width 60 height 10
click at [924, 120] on span "[DATE]" at bounding box center [948, 120] width 60 height 10
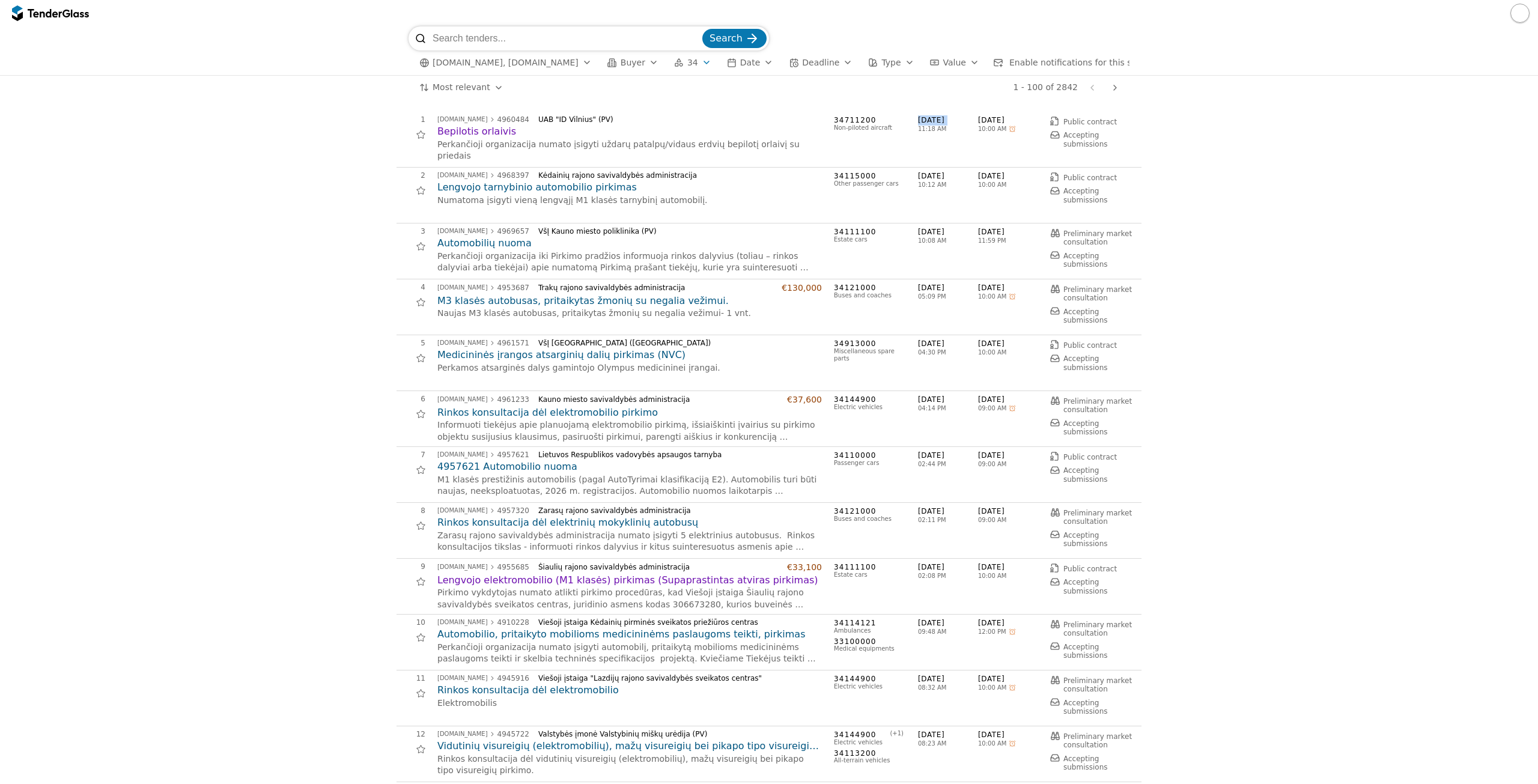
click at [923, 119] on span "[DATE]" at bounding box center [948, 120] width 60 height 10
click at [932, 119] on span "[DATE]" at bounding box center [948, 120] width 60 height 10
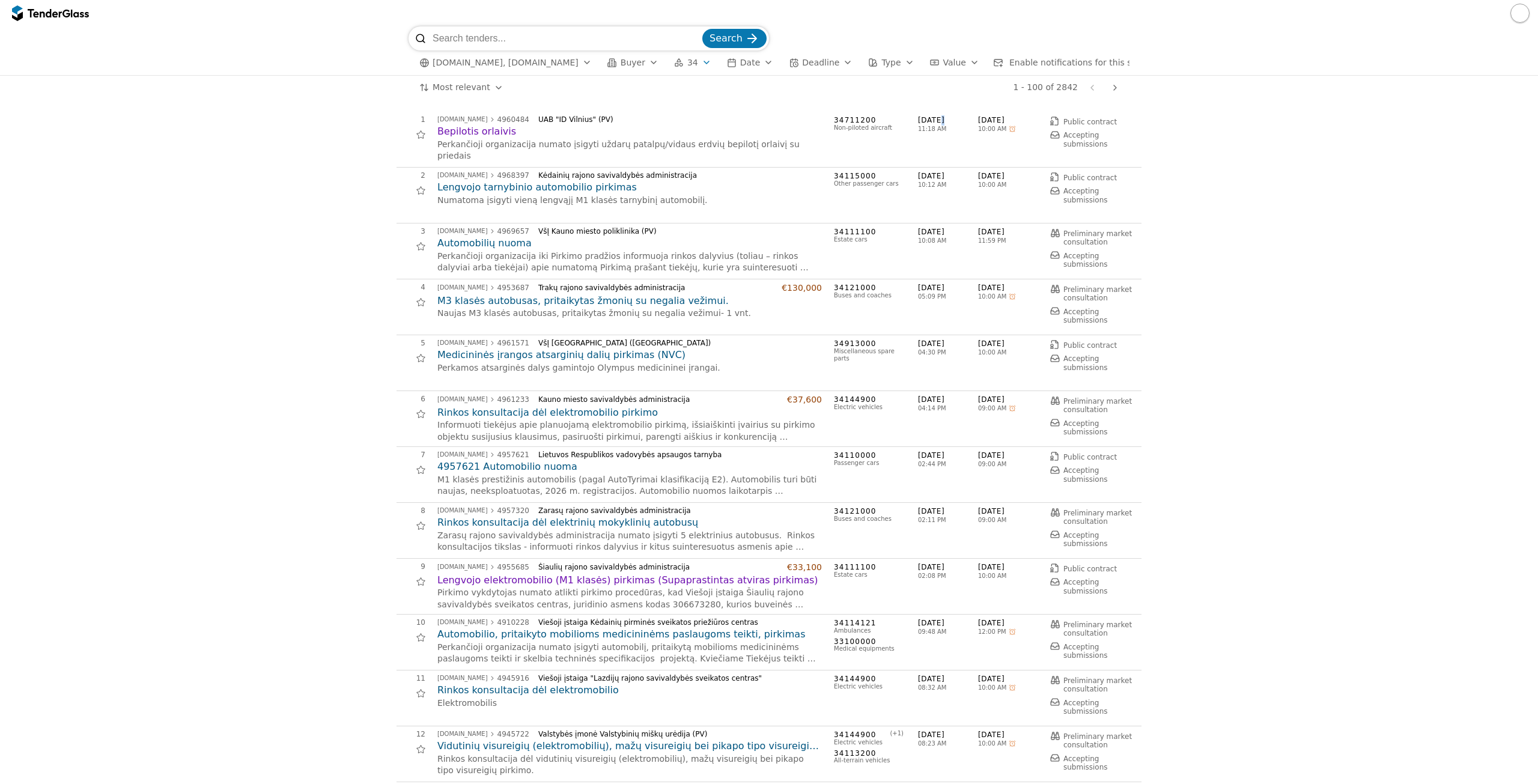
drag, startPoint x: 944, startPoint y: 178, endPoint x: 885, endPoint y: 174, distance: 59.1
click at [885, 174] on div "2 viesiejipirkimai.lt 4968397 Kėdainių rajono savivaldybės administracija Lengv…" at bounding box center [765, 195] width 738 height 48
click at [944, 163] on div "1 viesiejipirkimai.lt 4960484 UAB "ID Vilnius" (PV) Bepilotis orlaivis Perkanči…" at bounding box center [769, 140] width 745 height 56
click at [926, 124] on span "[DATE]" at bounding box center [948, 120] width 60 height 10
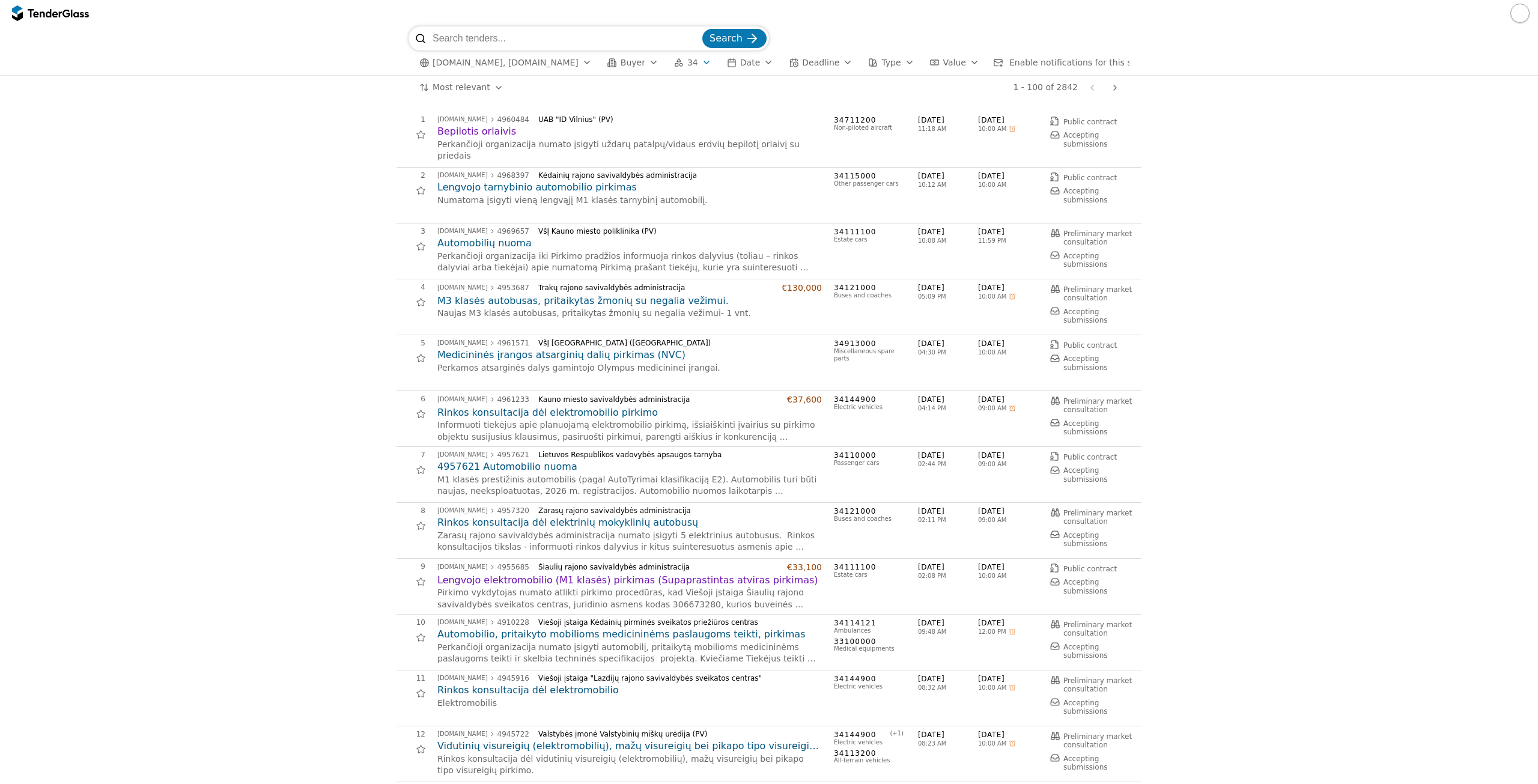
click at [988, 119] on span "[DATE]" at bounding box center [1008, 120] width 60 height 10
click at [1002, 137] on div "1 viesiejipirkimai.lt 4960484 UAB "ID Vilnius" (PV) Bepilotis orlaivis Perkanči…" at bounding box center [765, 139] width 738 height 48
click at [802, 67] on span "Deadline" at bounding box center [821, 63] width 37 height 9
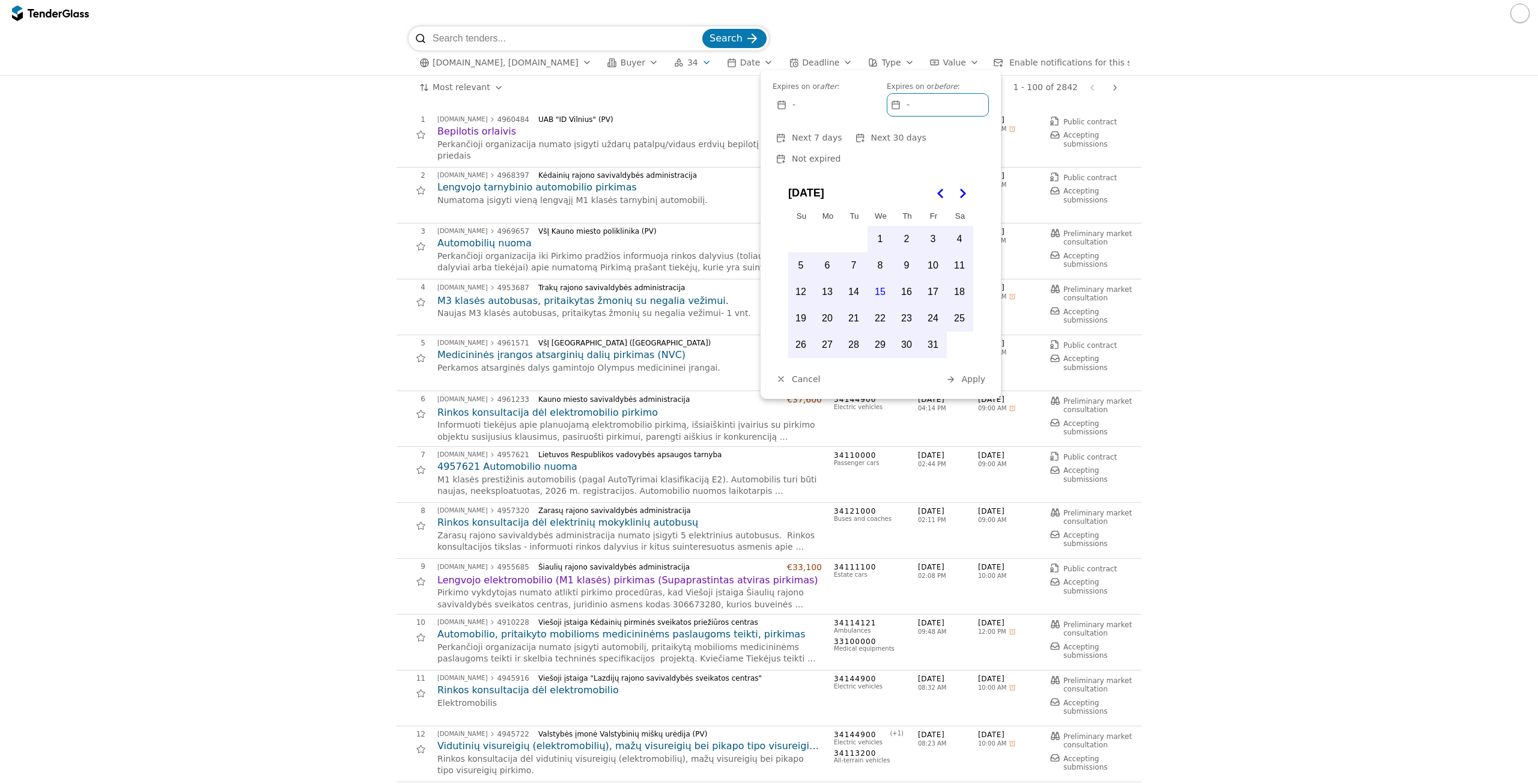
click at [802, 64] on span "Deadline" at bounding box center [821, 63] width 37 height 9
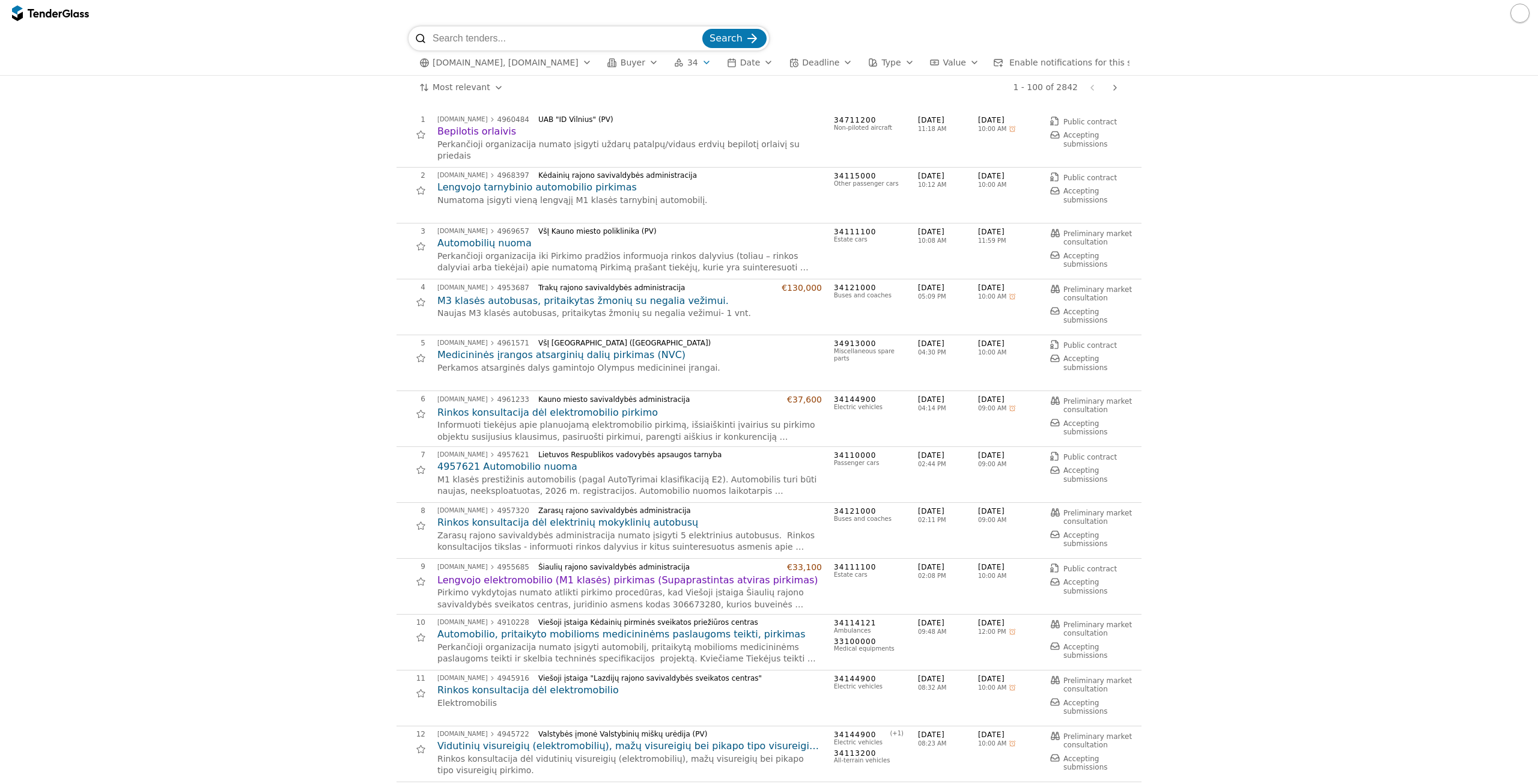
click at [944, 53] on div "viesiejipirkimai.lt, eviesiejipirkimai.lt Buyer 34 Date Deadline Type Value Ena…" at bounding box center [769, 63] width 721 height 25
click at [958, 59] on div "button" at bounding box center [974, 62] width 33 height 31
click at [1104, 51] on div "viesiejipirkimai.lt, eviesiejipirkimai.lt Buyer 34 Date Deadline Type Value Ena…" at bounding box center [769, 63] width 721 height 25
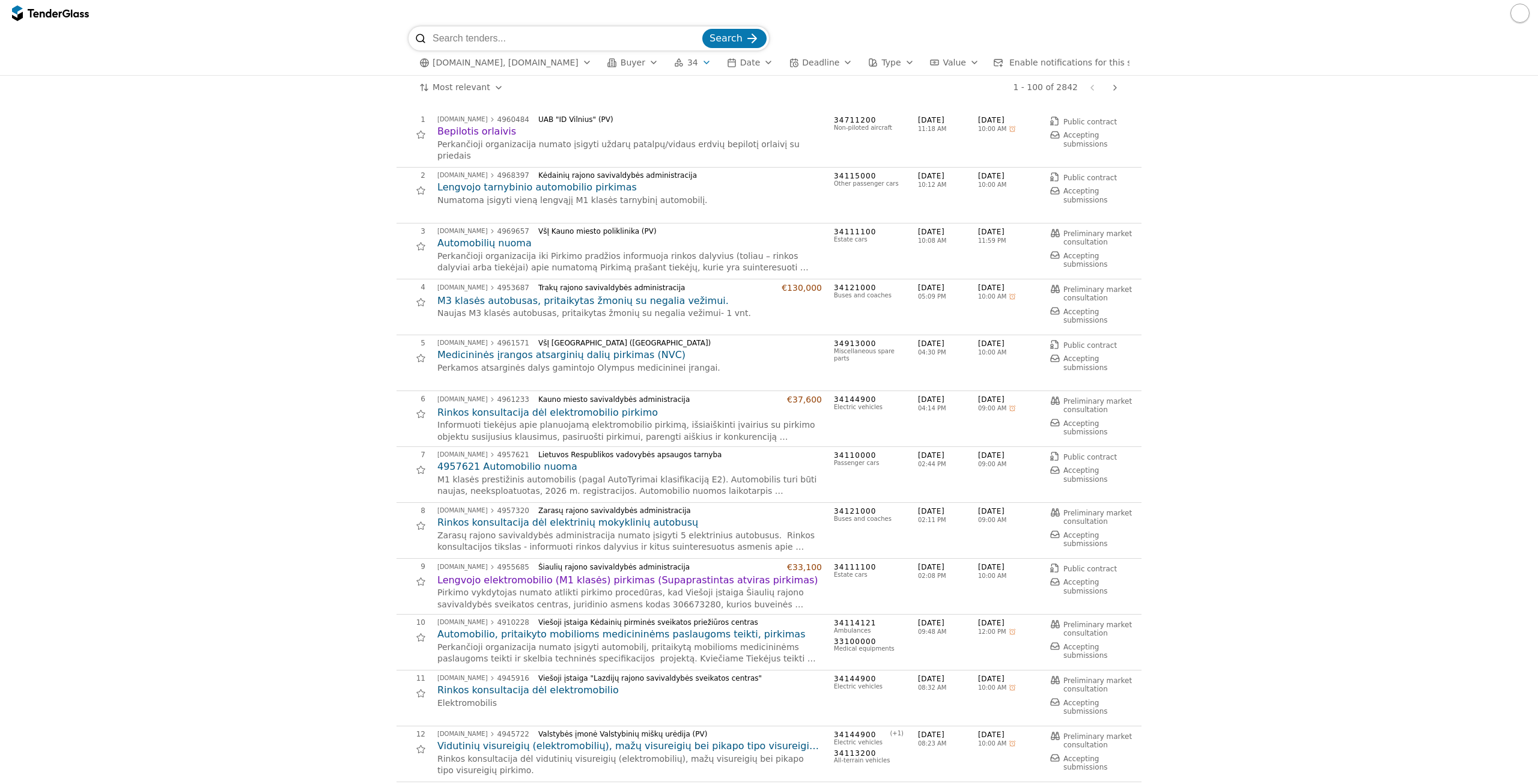
click at [1101, 59] on span "Enable notifications for this search" at bounding box center [1082, 63] width 146 height 9
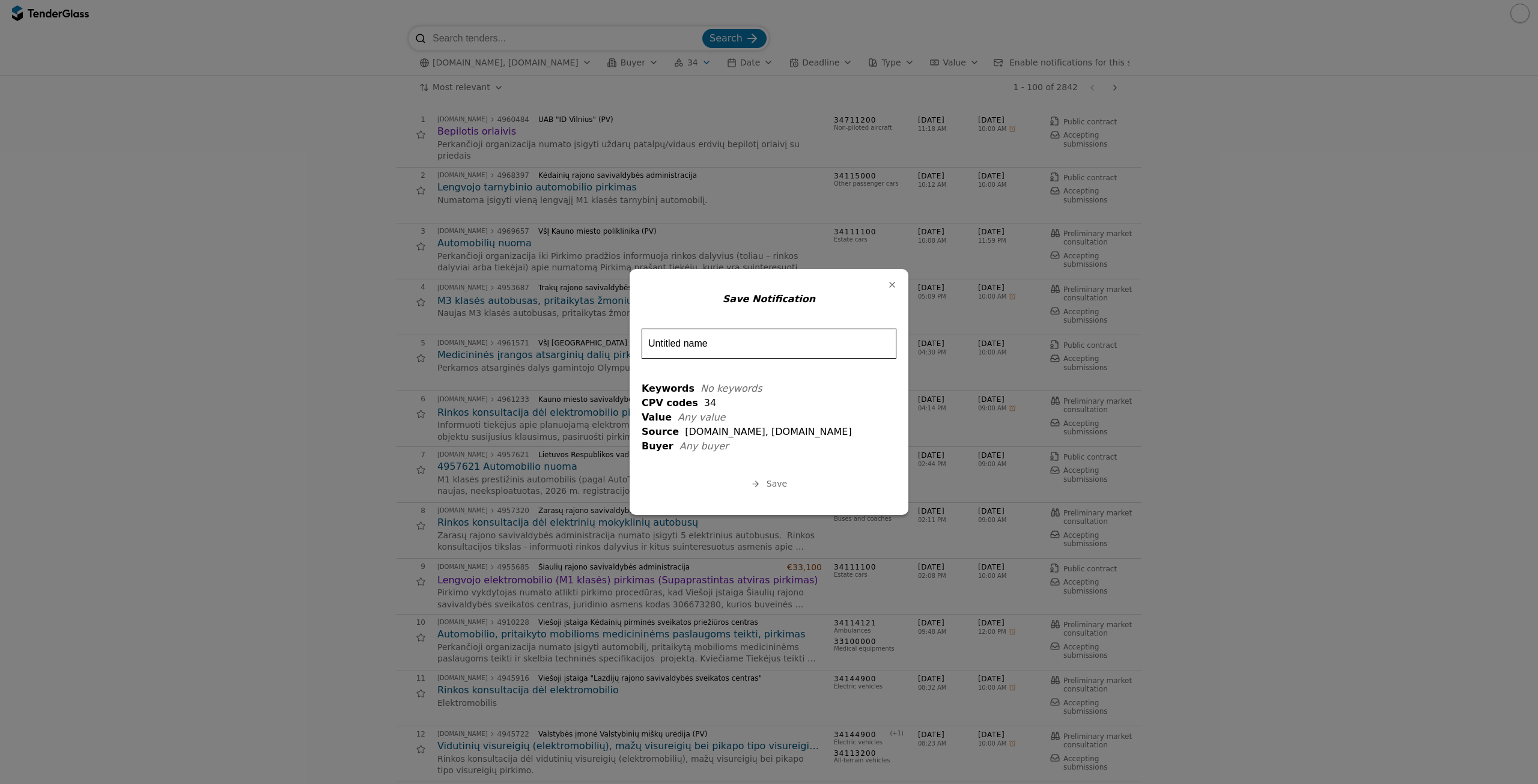
click at [884, 286] on button "Label" at bounding box center [892, 284] width 17 height 17
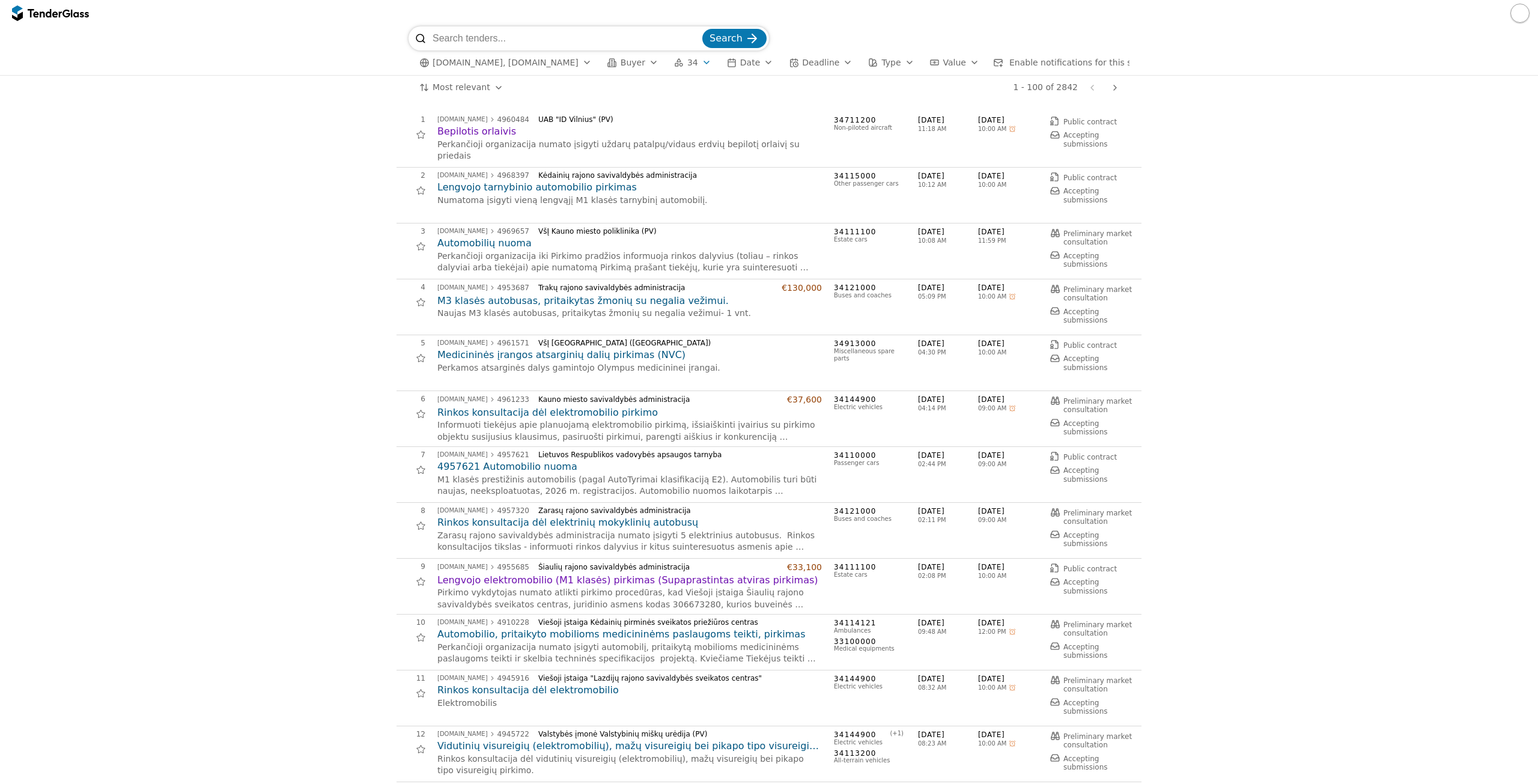
click at [882, 64] on span "Type" at bounding box center [891, 63] width 19 height 9
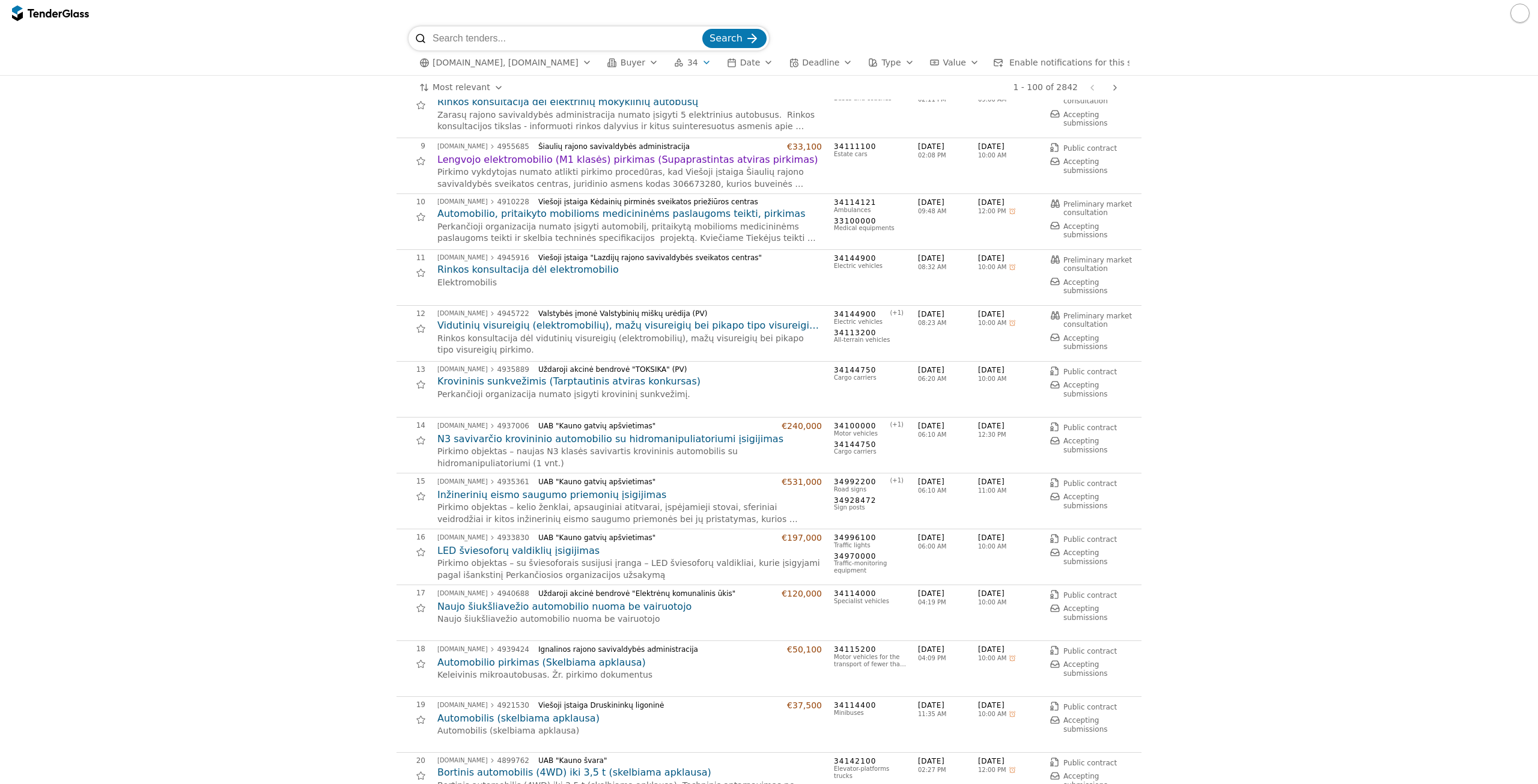
scroll to position [360, 0]
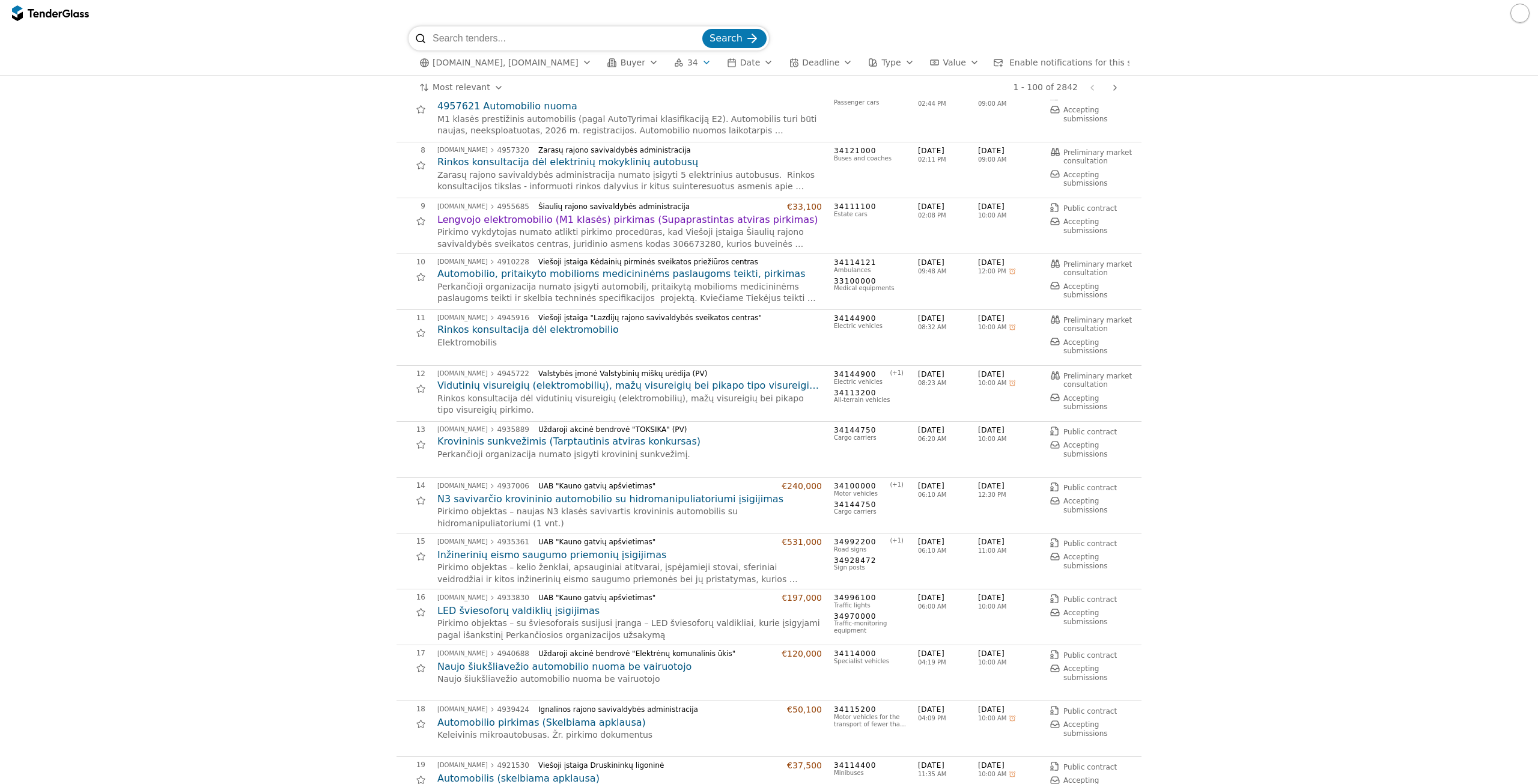
click at [480, 223] on h2 "Lengvojo elektromobilio (M1 klasės) pirkimas (Supaprastintas atviras pirkimas)" at bounding box center [629, 220] width 384 height 13
